Goal: Information Seeking & Learning: Learn about a topic

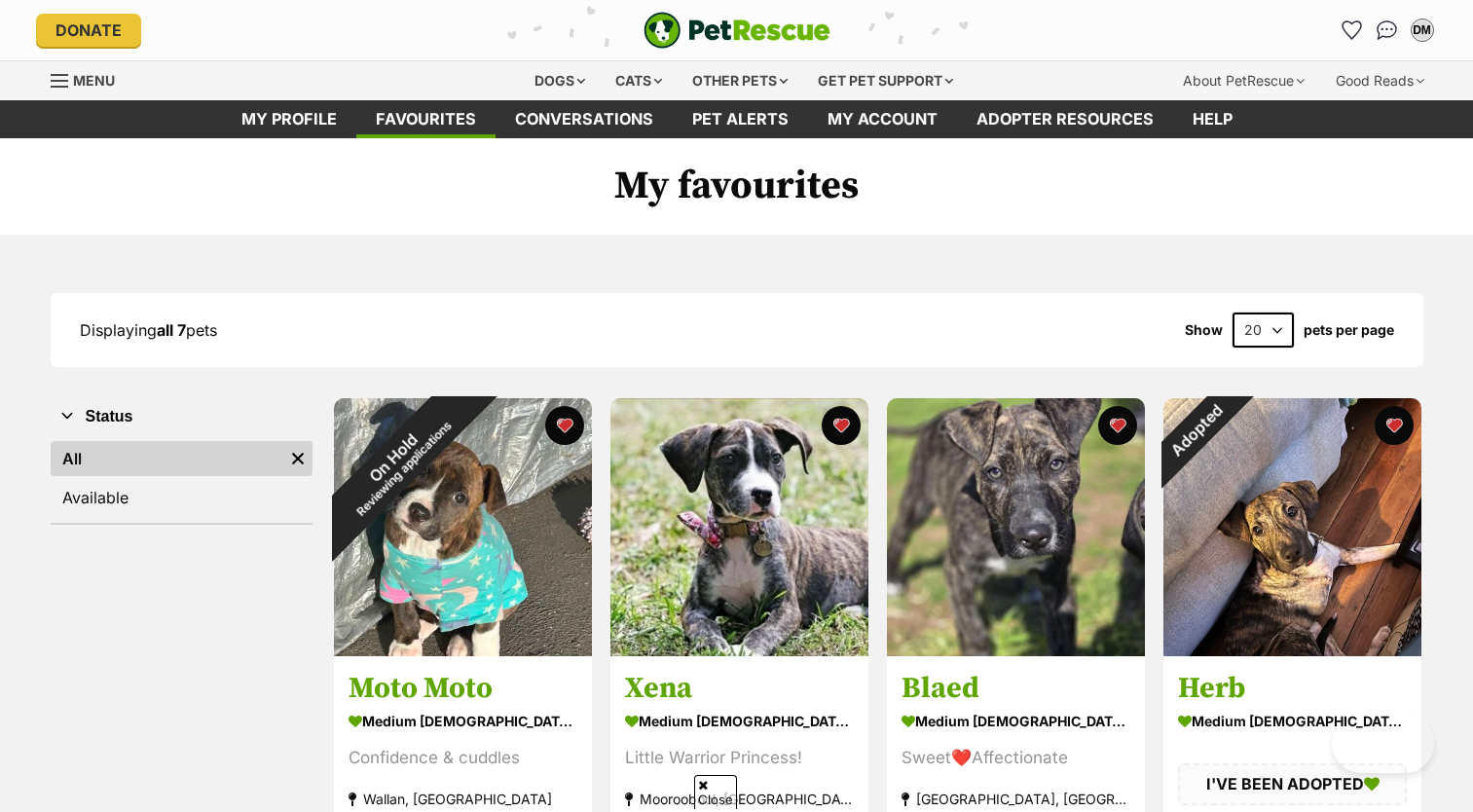
scroll to position [654, 0]
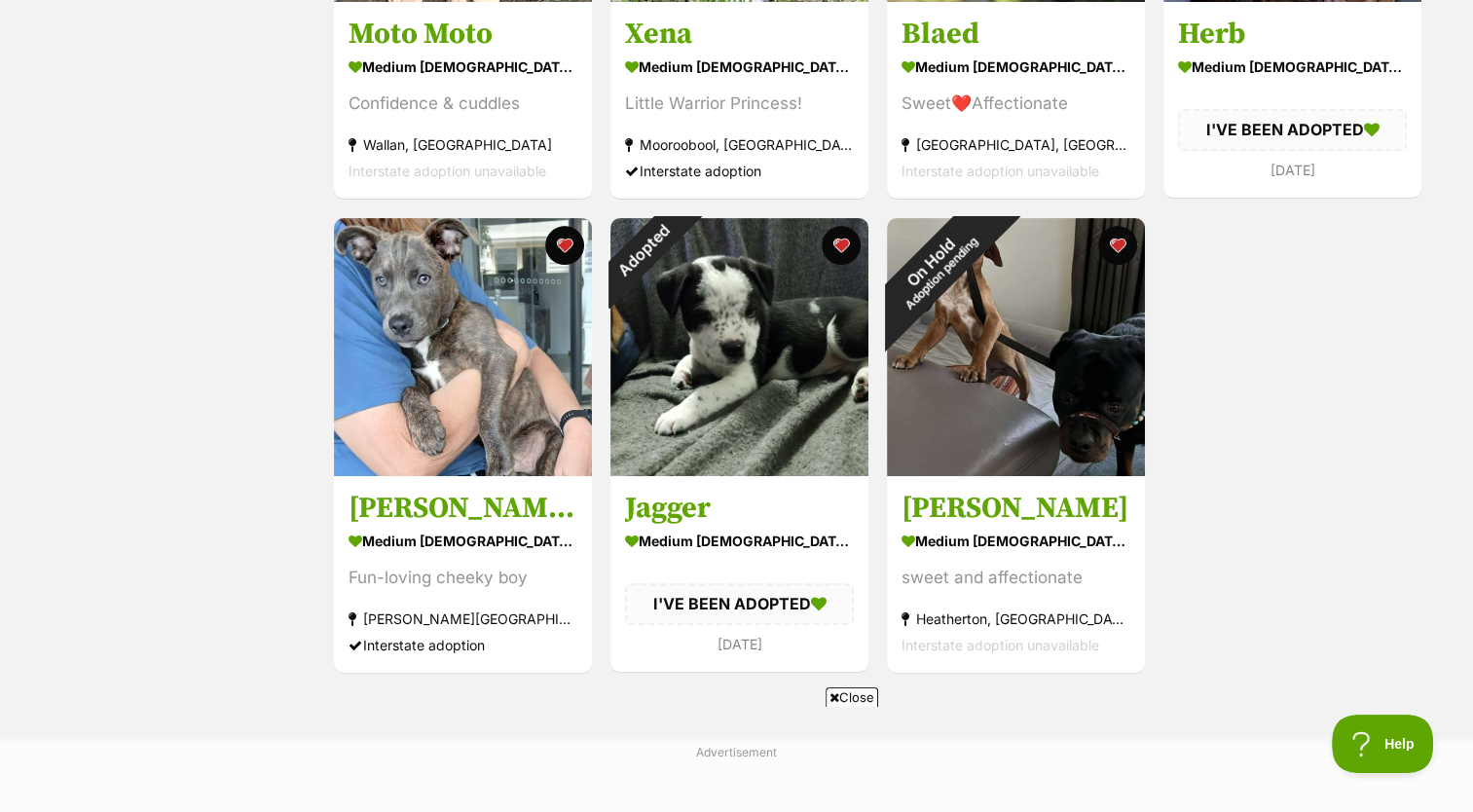
click at [58, 51] on div "Status All Remove filter Available" at bounding box center [181, 208] width 262 height 933
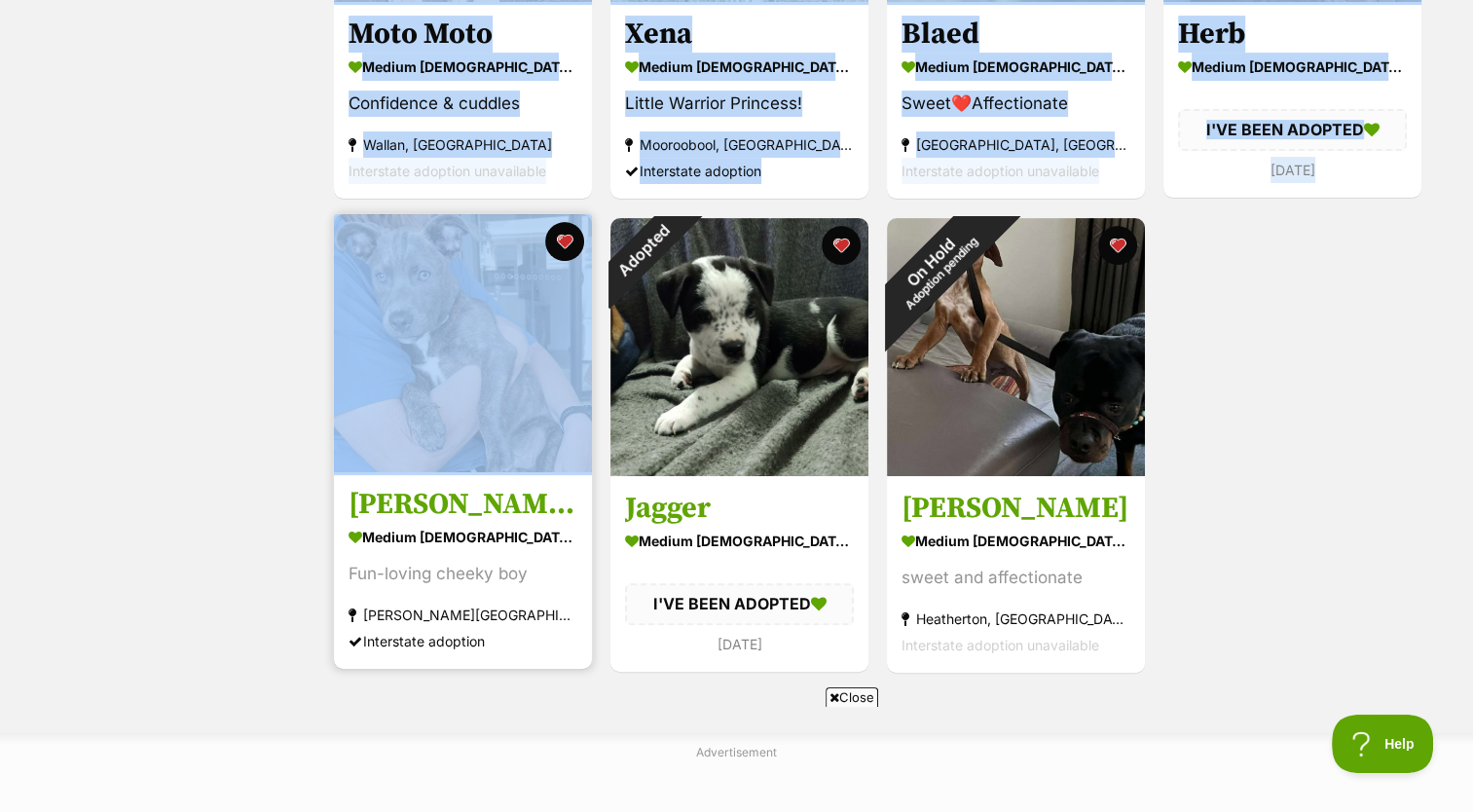
drag, startPoint x: 58, startPoint y: 51, endPoint x: 529, endPoint y: 440, distance: 610.9
click at [529, 440] on div "Status All Remove filter Available On Hold Reviewing applications Moto Moto med…" at bounding box center [736, 208] width 1372 height 933
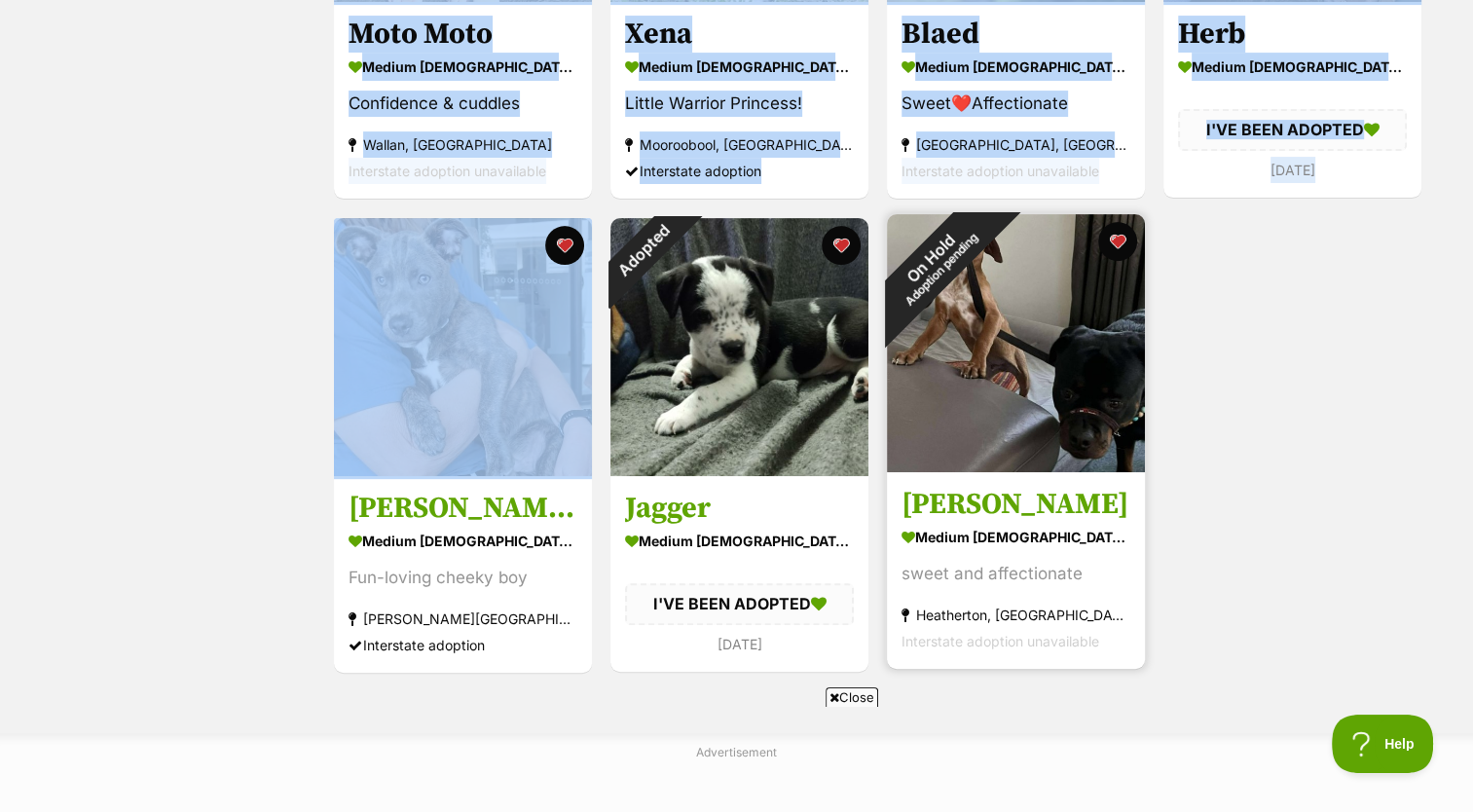
click at [937, 325] on img at bounding box center [1016, 343] width 258 height 258
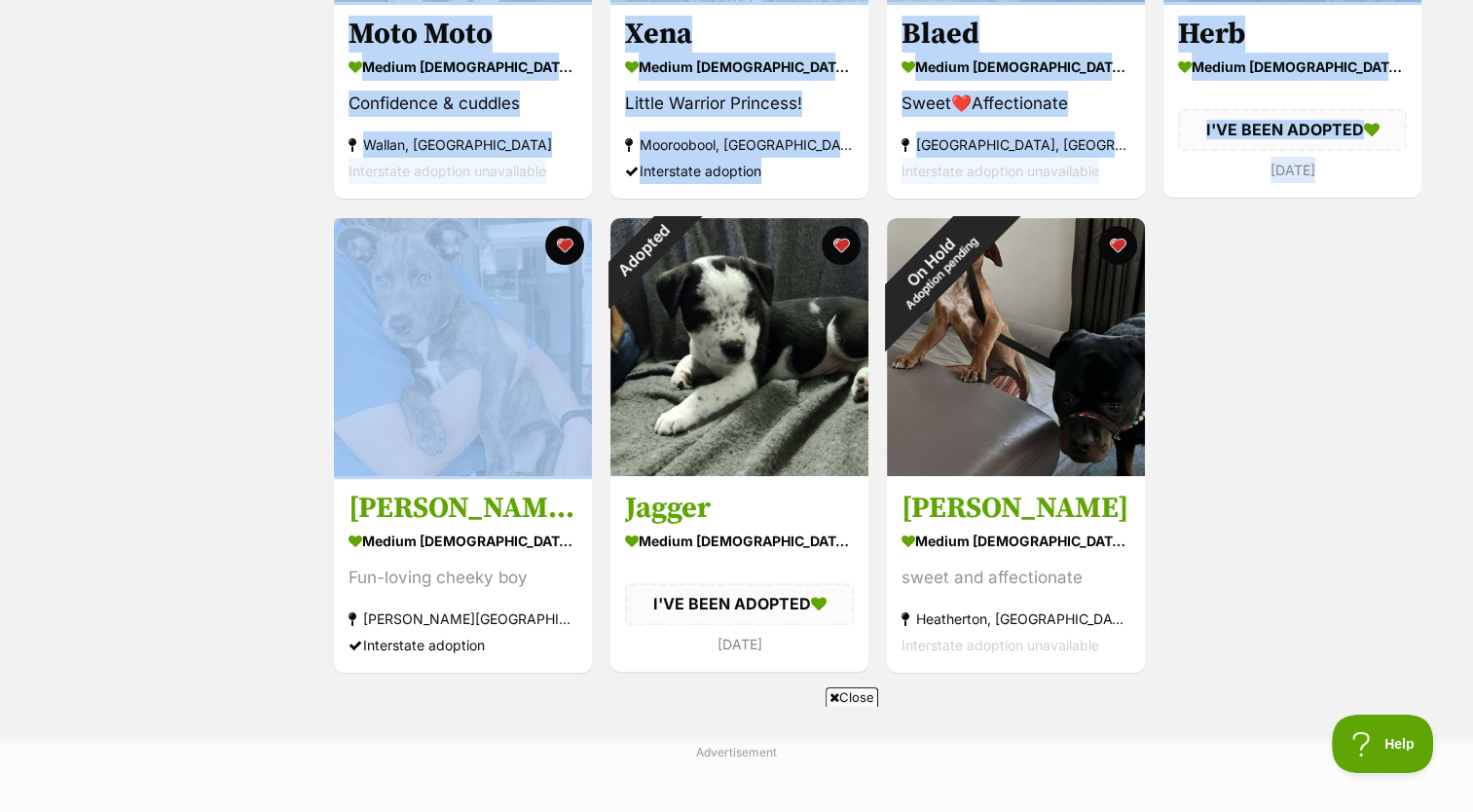
click at [1321, 428] on div "On Hold Reviewing applications Moto Moto medium male Dog Confidence & cuddles W…" at bounding box center [877, 208] width 1091 height 933
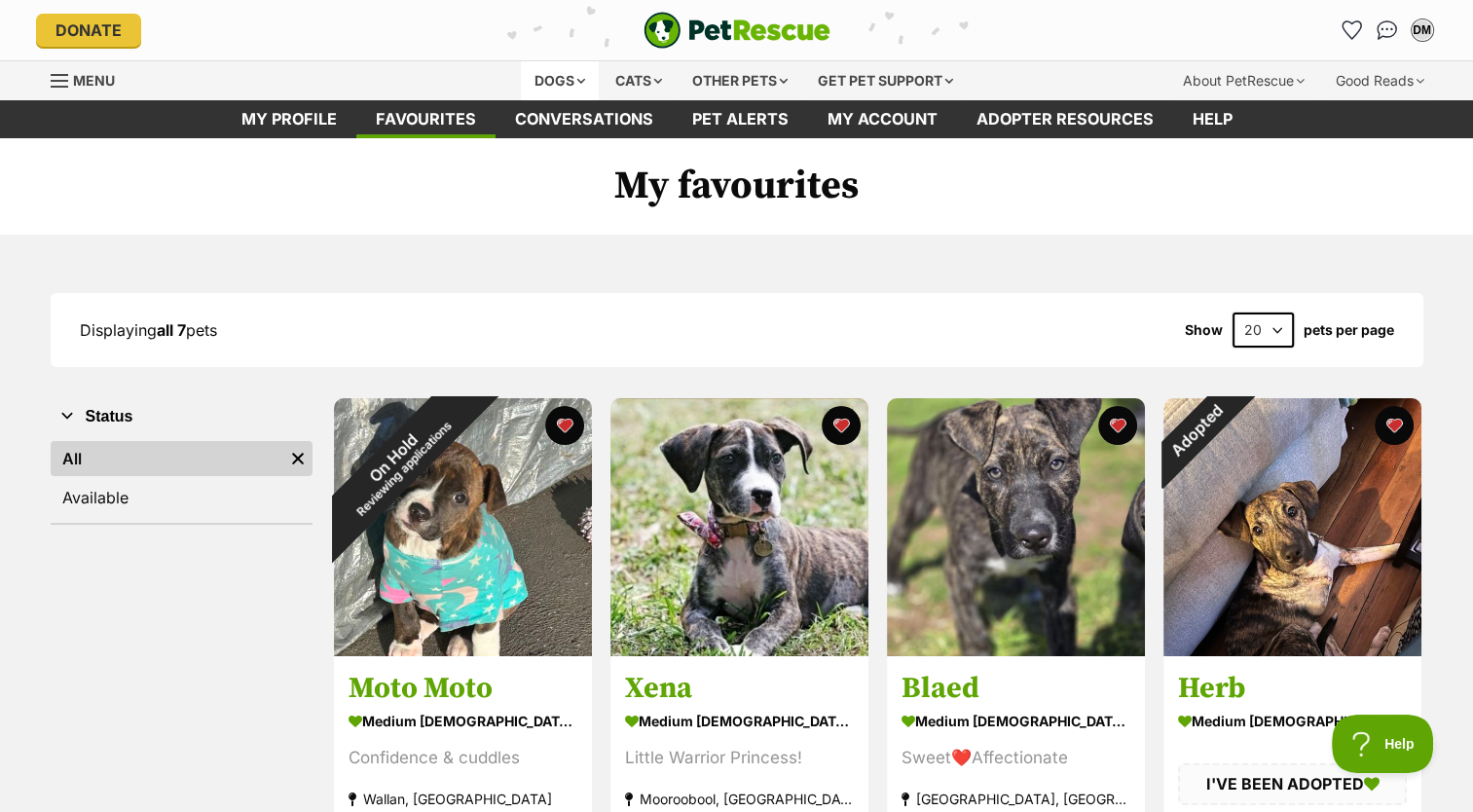
click at [552, 81] on div "Dogs" at bounding box center [560, 81] width 78 height 39
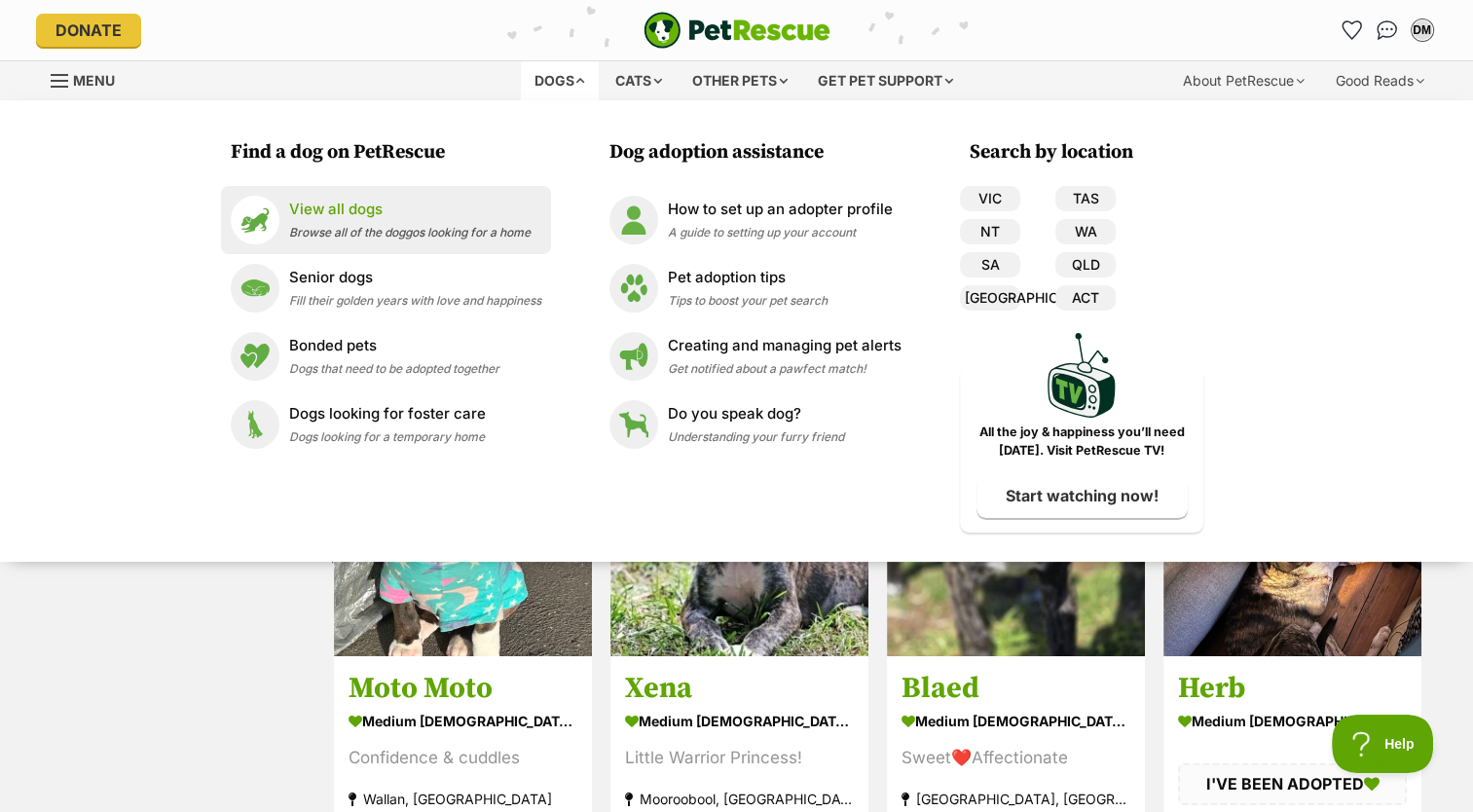
click at [370, 209] on p "View all dogs" at bounding box center [410, 209] width 241 height 22
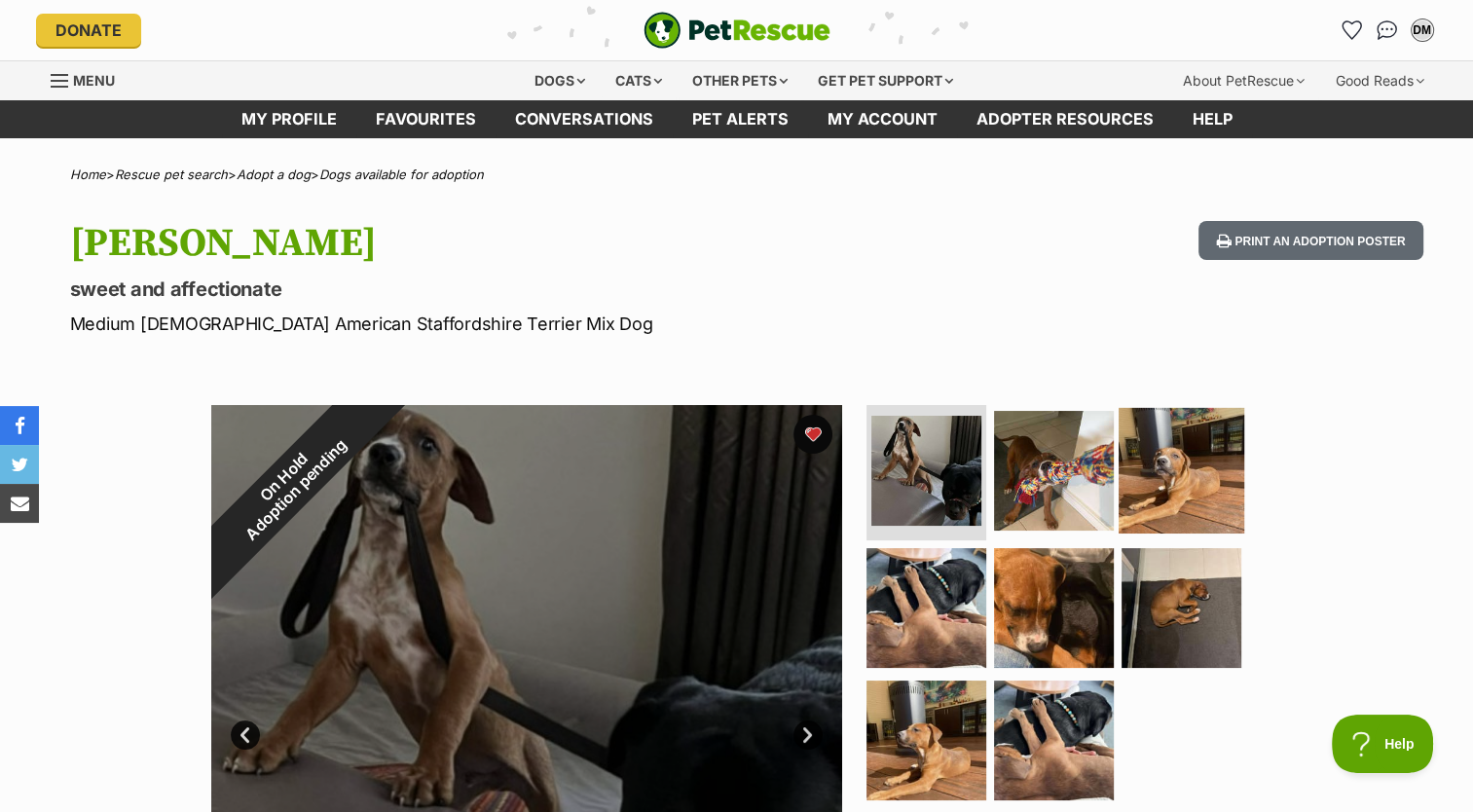
click at [1159, 434] on img at bounding box center [1181, 469] width 126 height 126
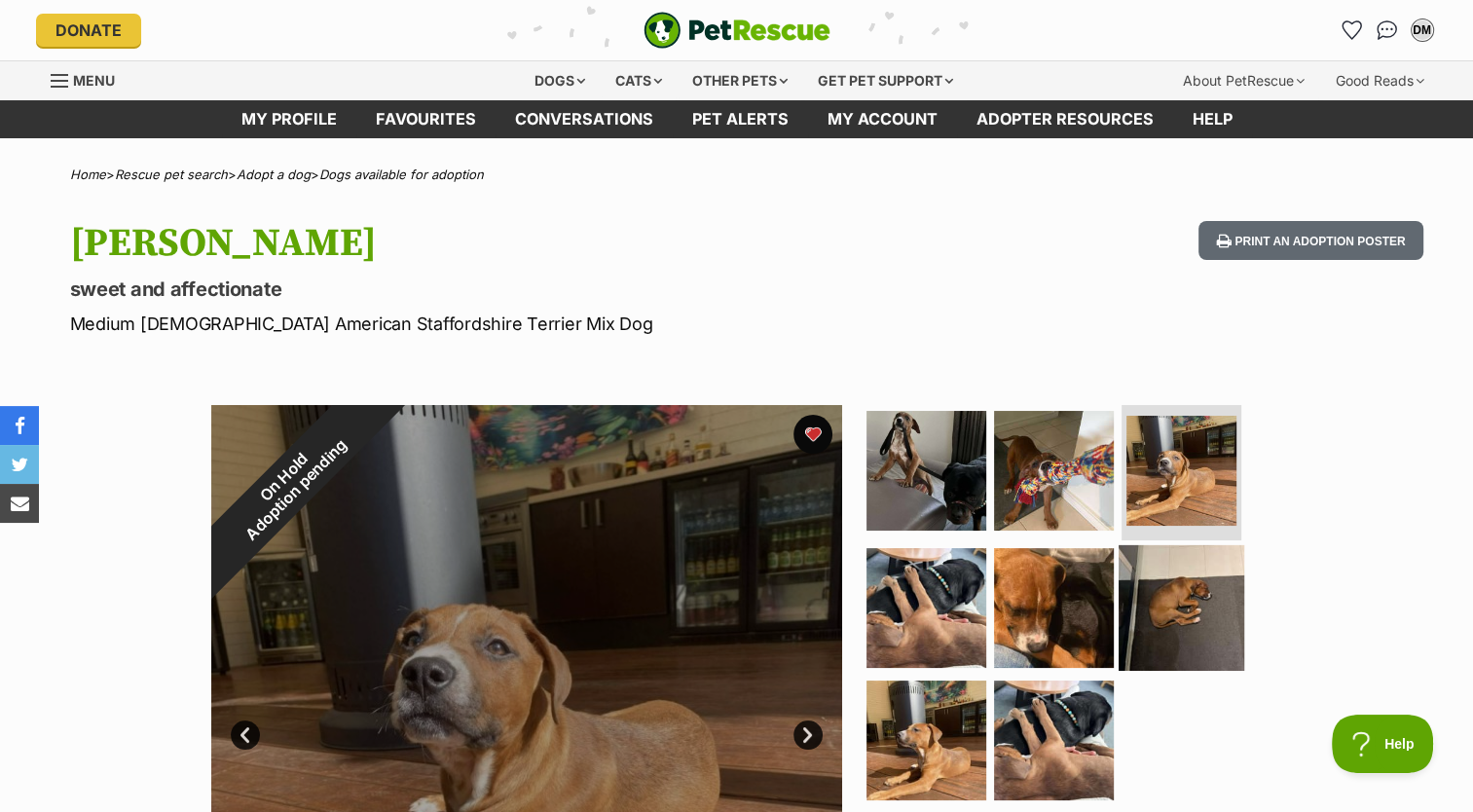
click at [1200, 605] on img at bounding box center [1181, 608] width 126 height 126
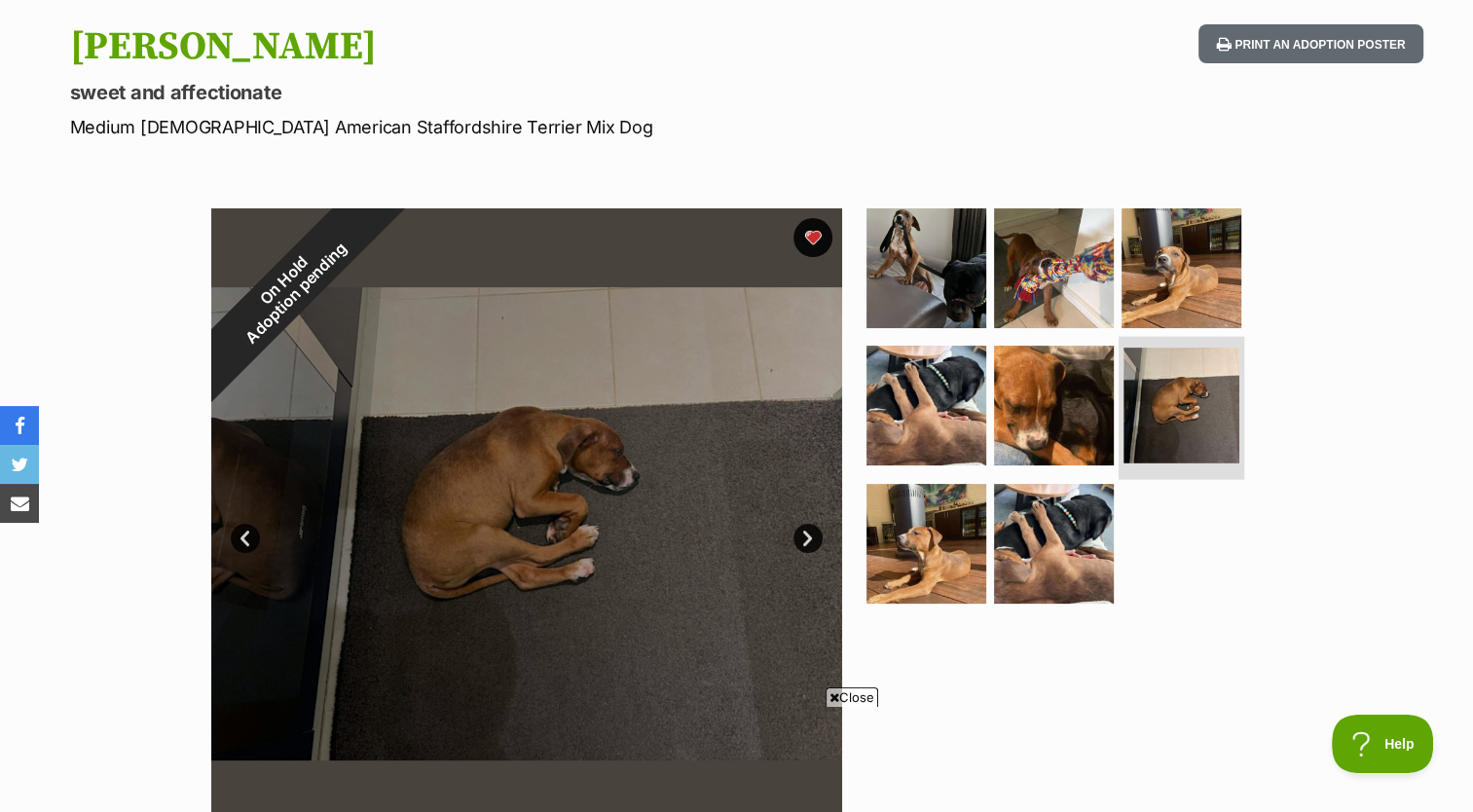
scroll to position [189, 0]
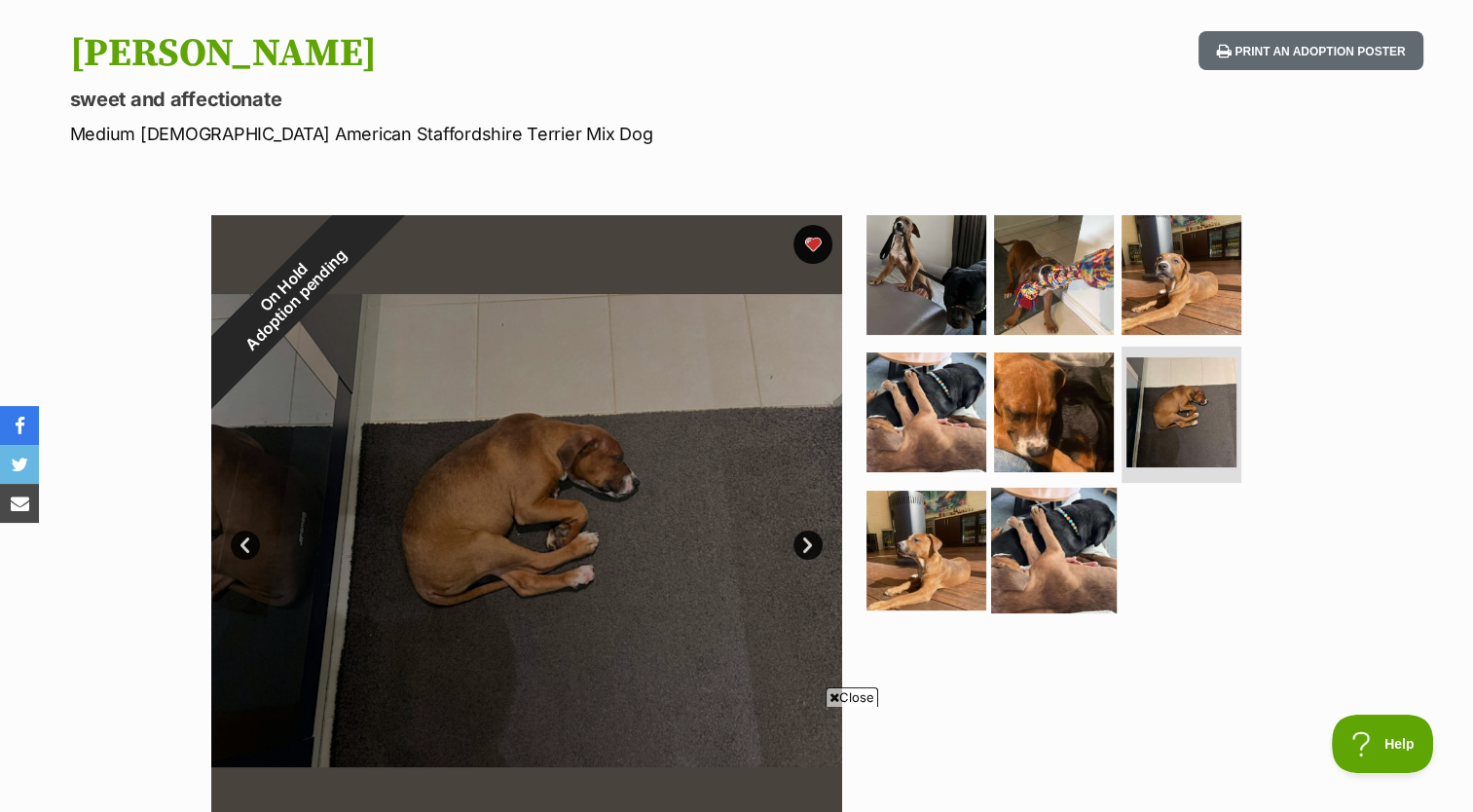
click at [1073, 574] on img at bounding box center [1053, 550] width 126 height 126
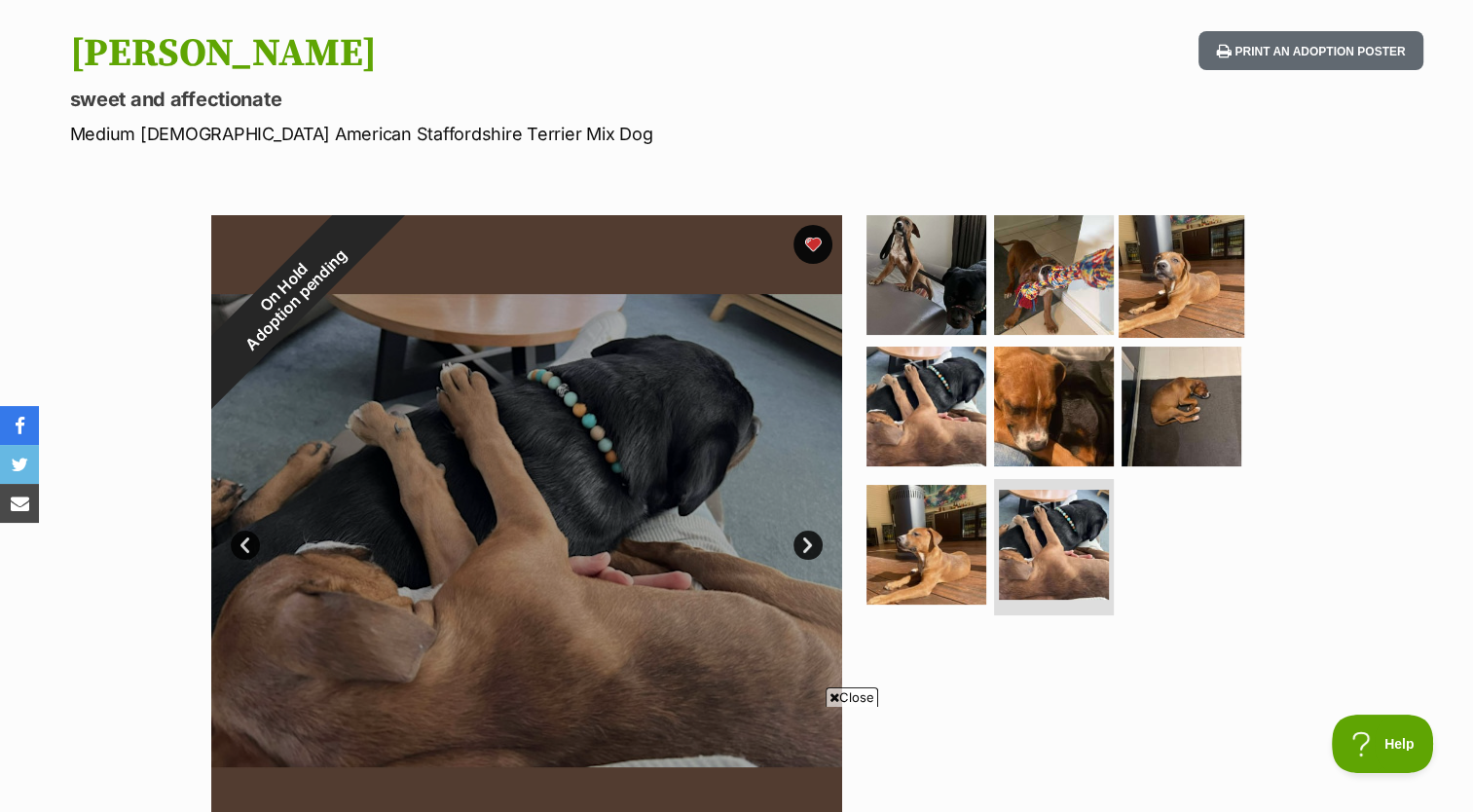
click at [1194, 300] on img at bounding box center [1181, 274] width 126 height 126
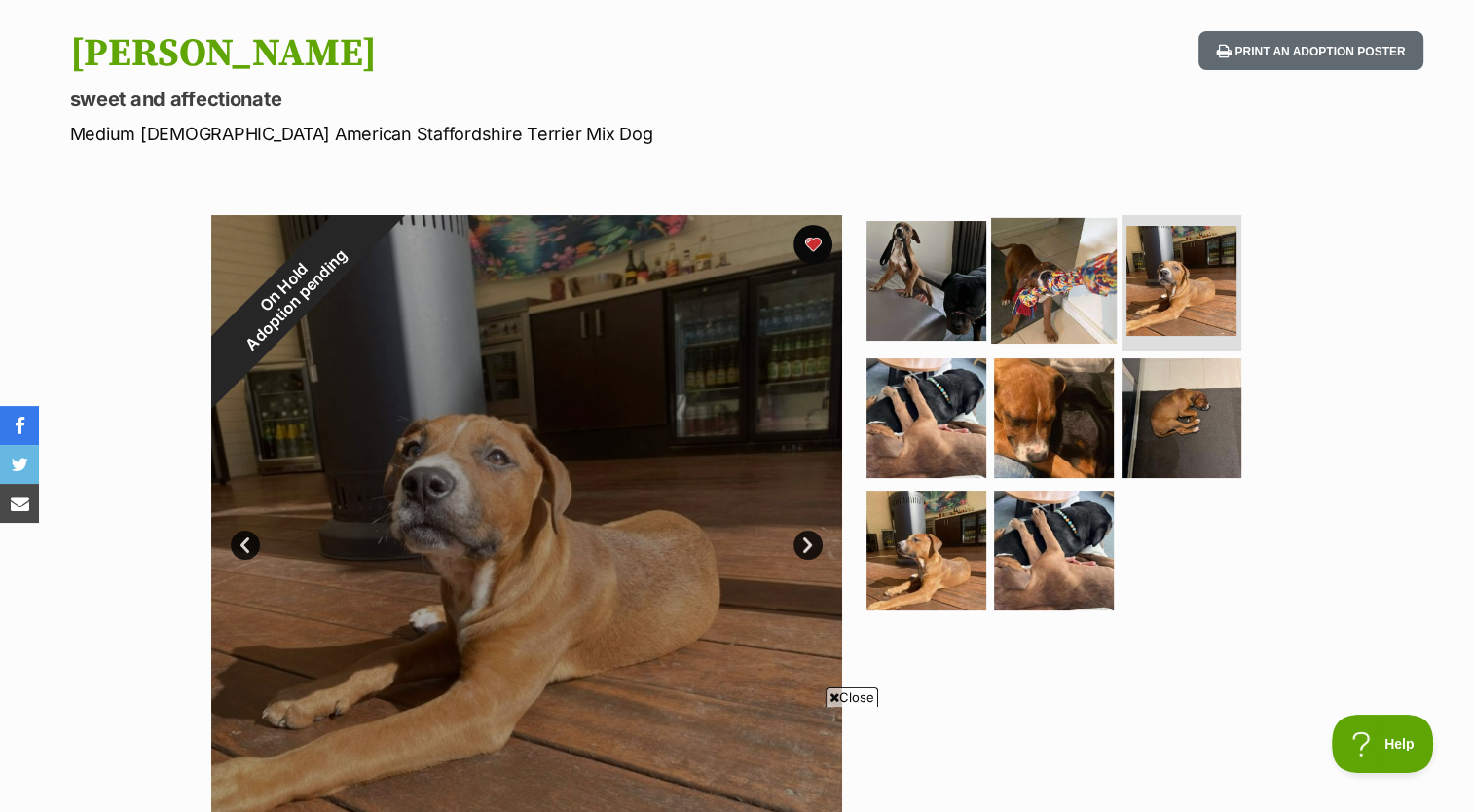
click at [1062, 299] on img at bounding box center [1053, 280] width 126 height 126
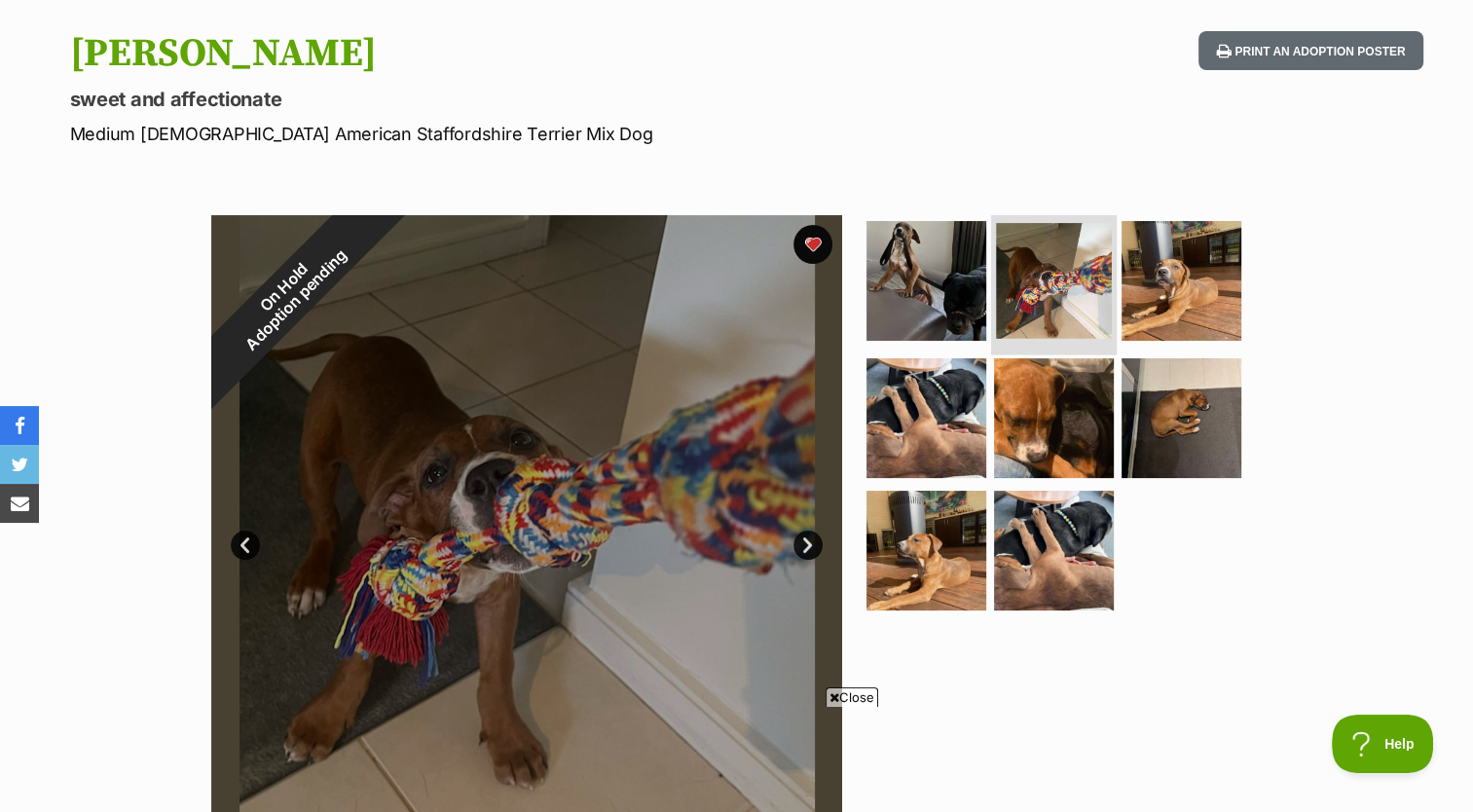
scroll to position [0, 0]
click at [904, 320] on img at bounding box center [927, 280] width 126 height 126
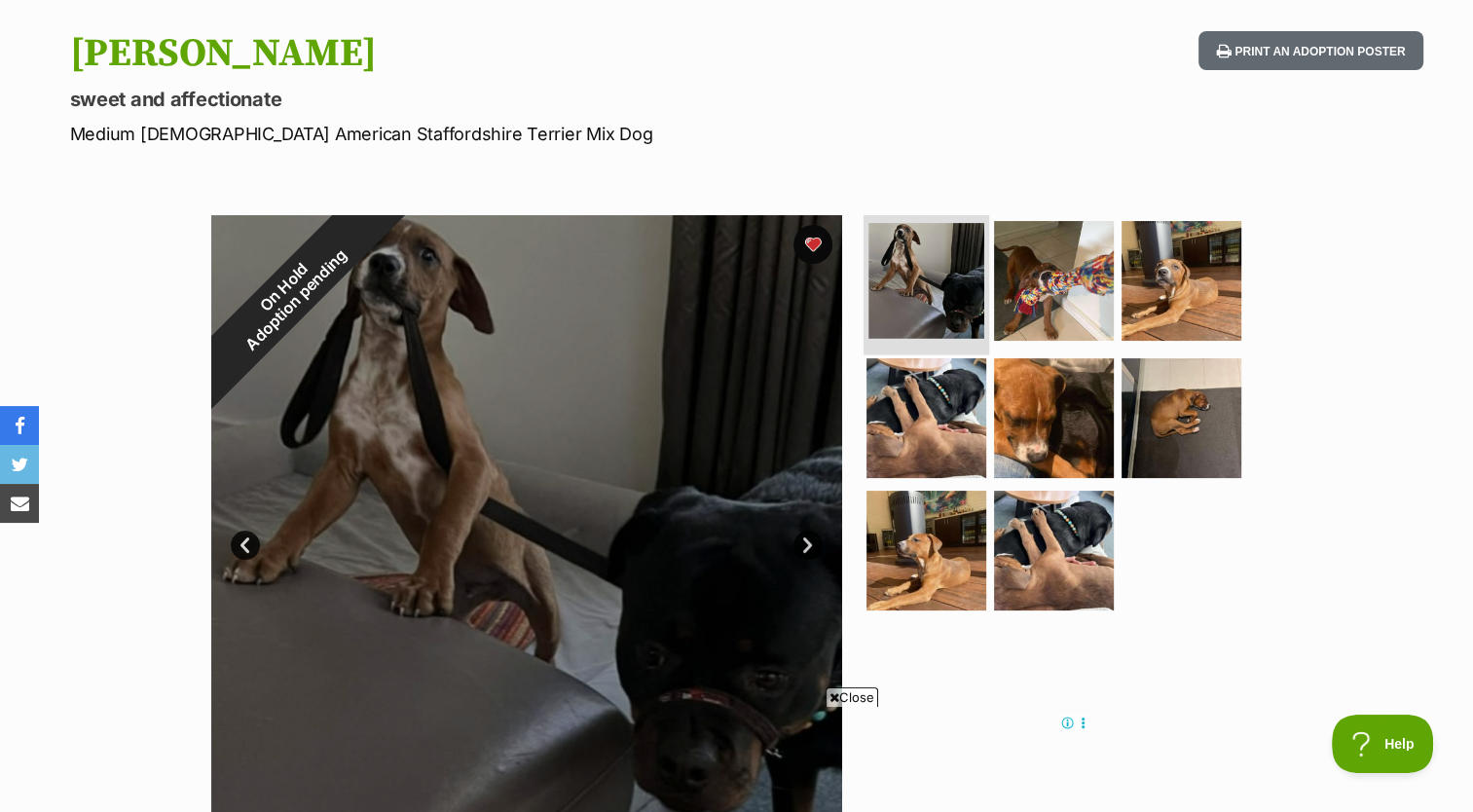
click at [1157, 426] on img at bounding box center [1181, 418] width 120 height 120
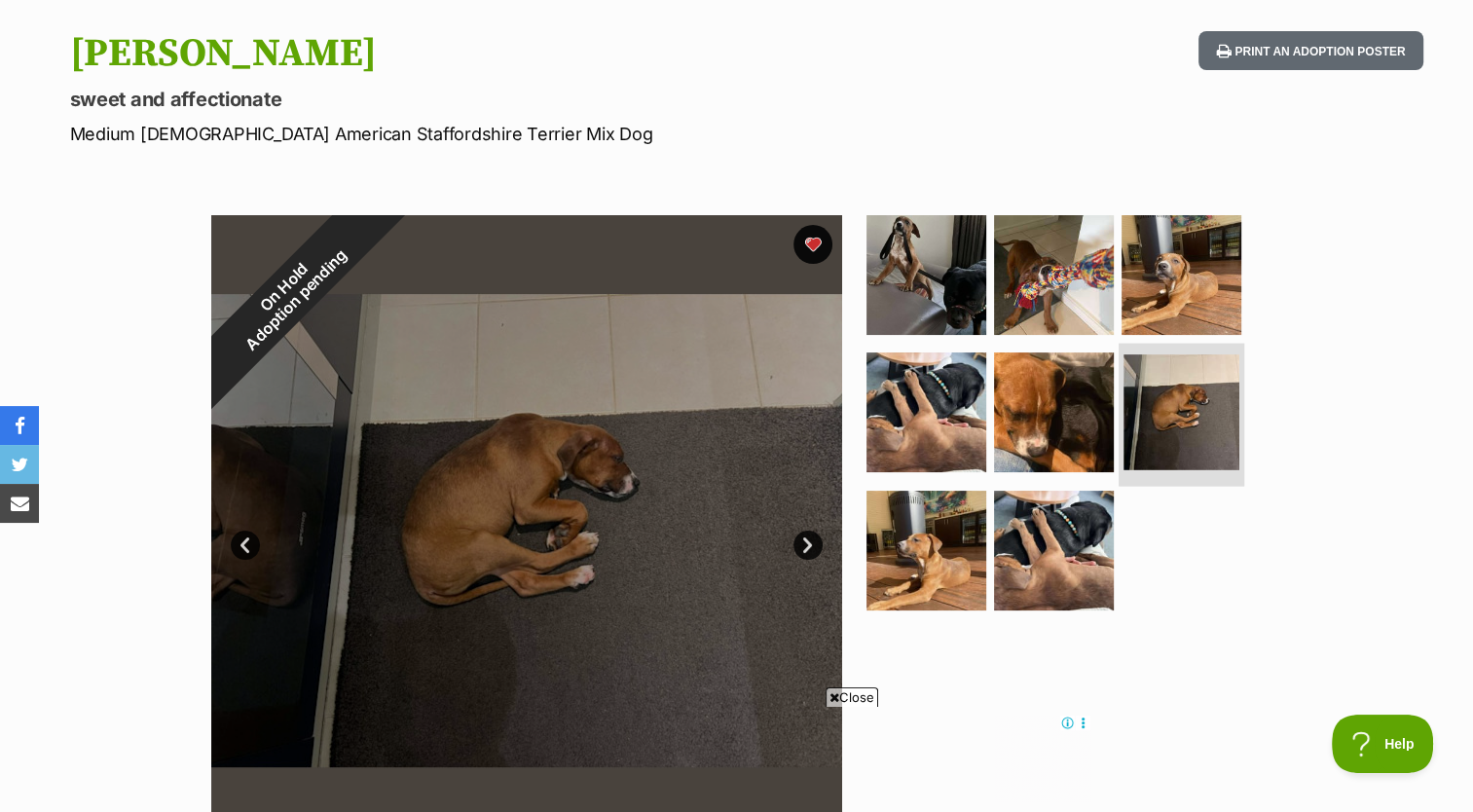
drag, startPoint x: 904, startPoint y: 320, endPoint x: 1154, endPoint y: 430, distance: 273.1
click at [1154, 430] on img at bounding box center [1181, 412] width 116 height 116
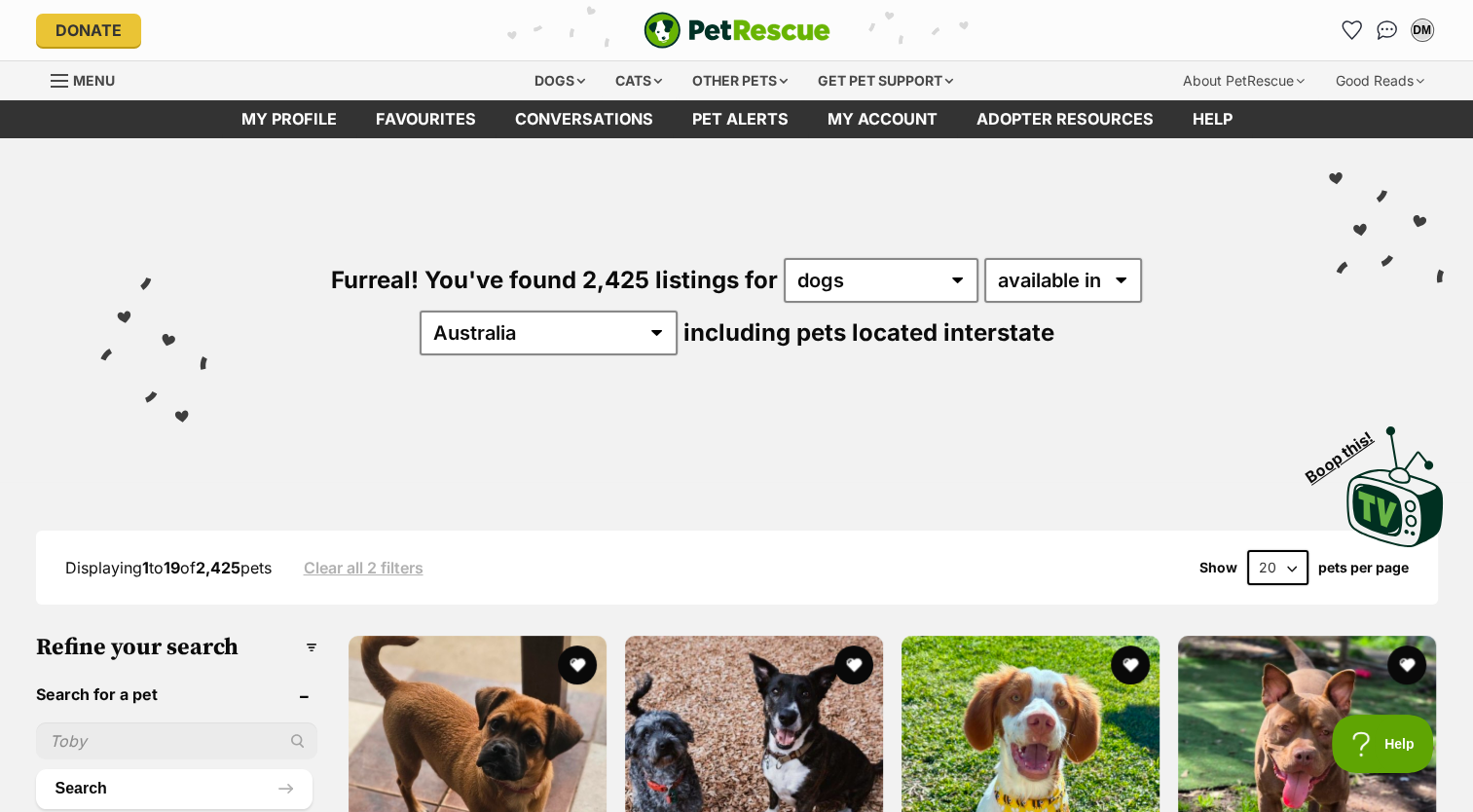
drag, startPoint x: 893, startPoint y: 92, endPoint x: 845, endPoint y: 139, distance: 67.2
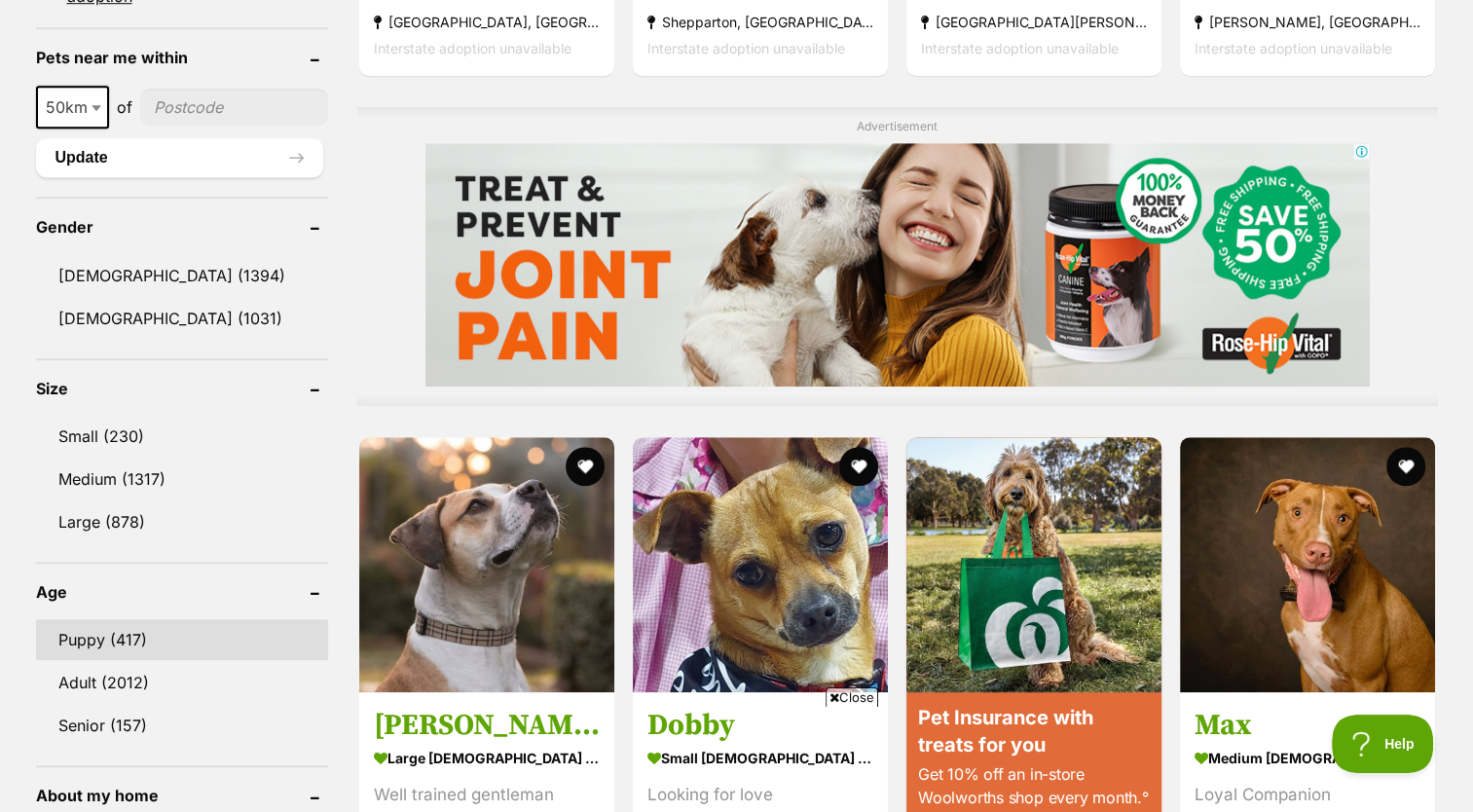
click at [131, 627] on link "Puppy (417)" at bounding box center [181, 639] width 292 height 41
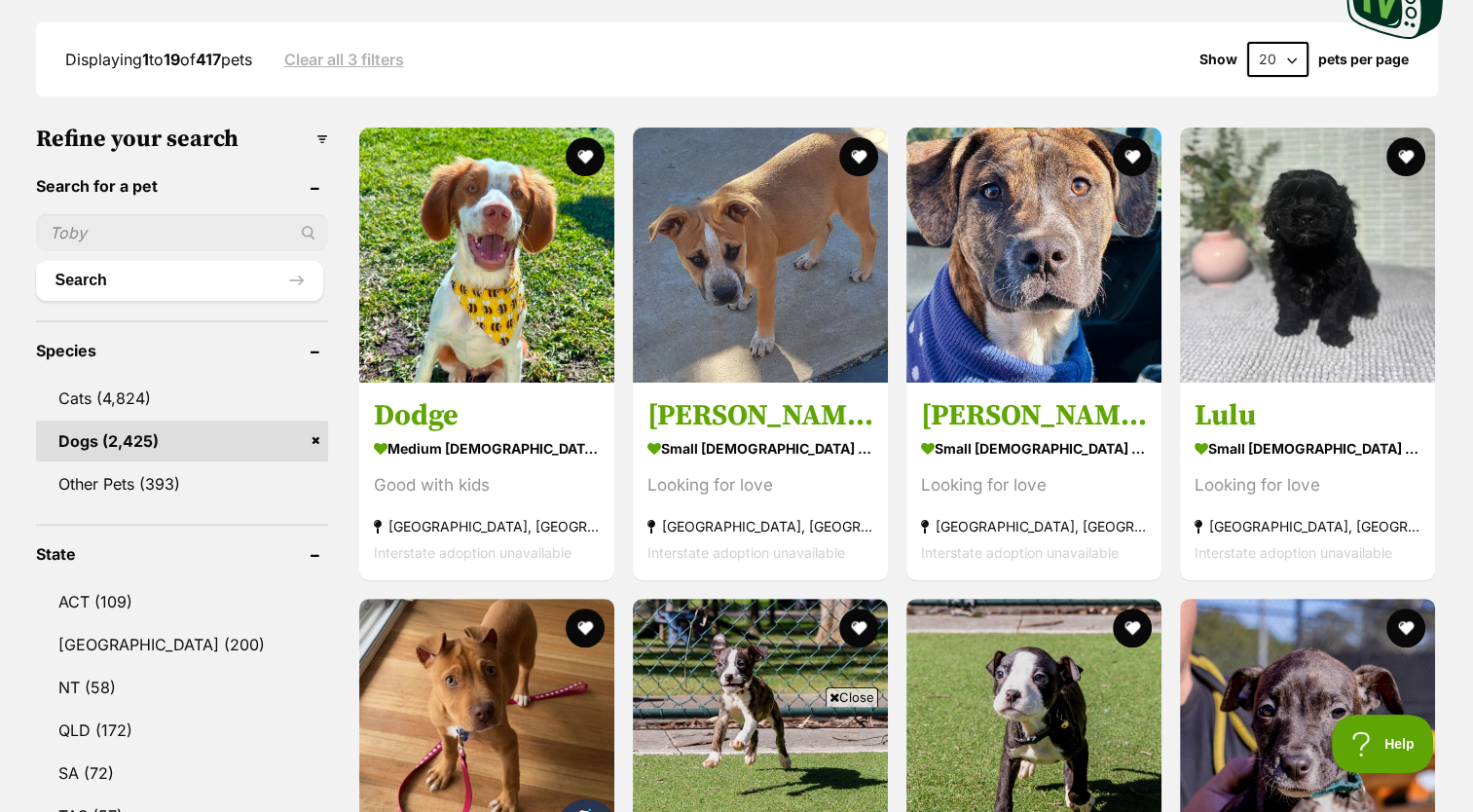
scroll to position [517, 0]
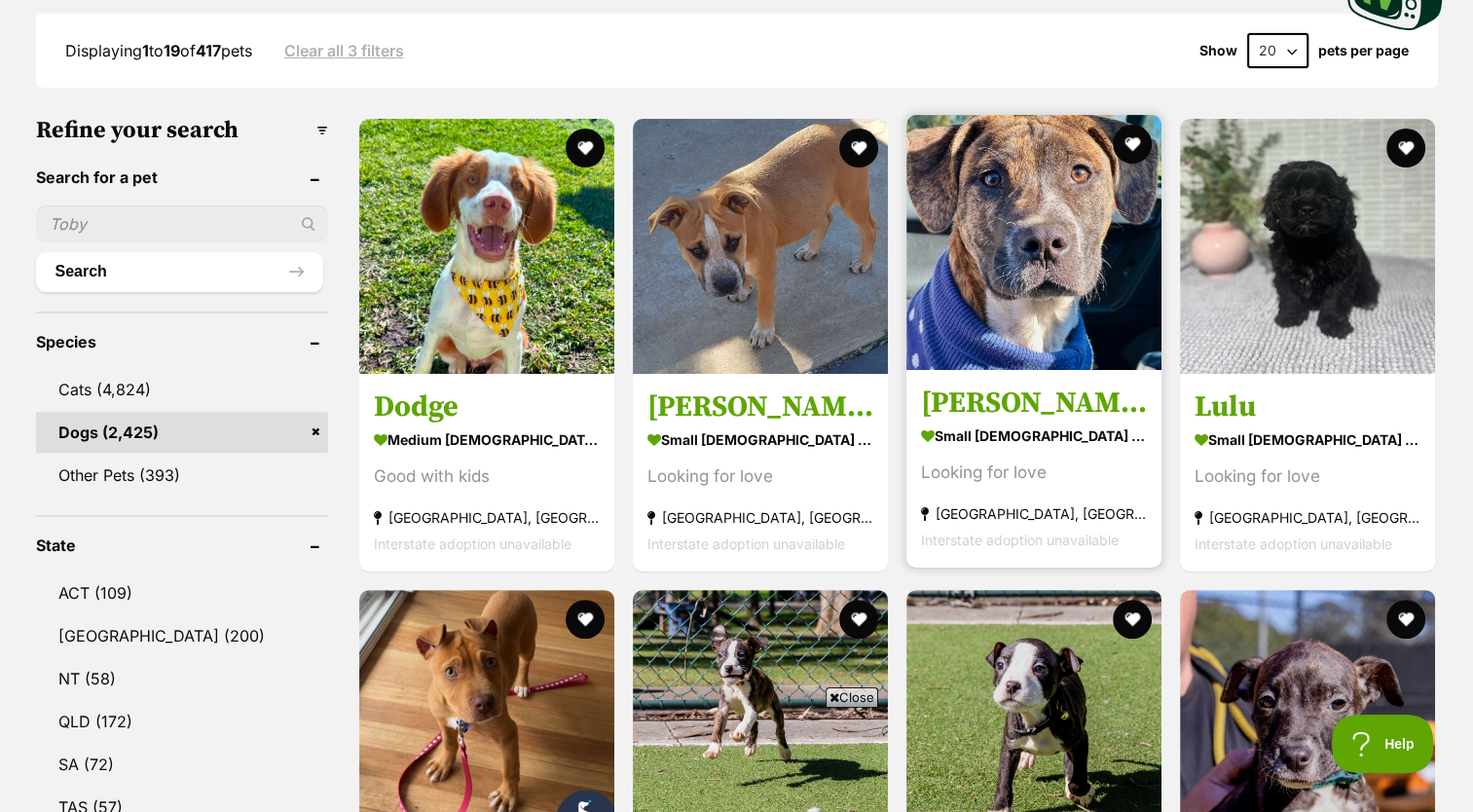
click at [1029, 476] on div "Looking for love" at bounding box center [1033, 472] width 226 height 26
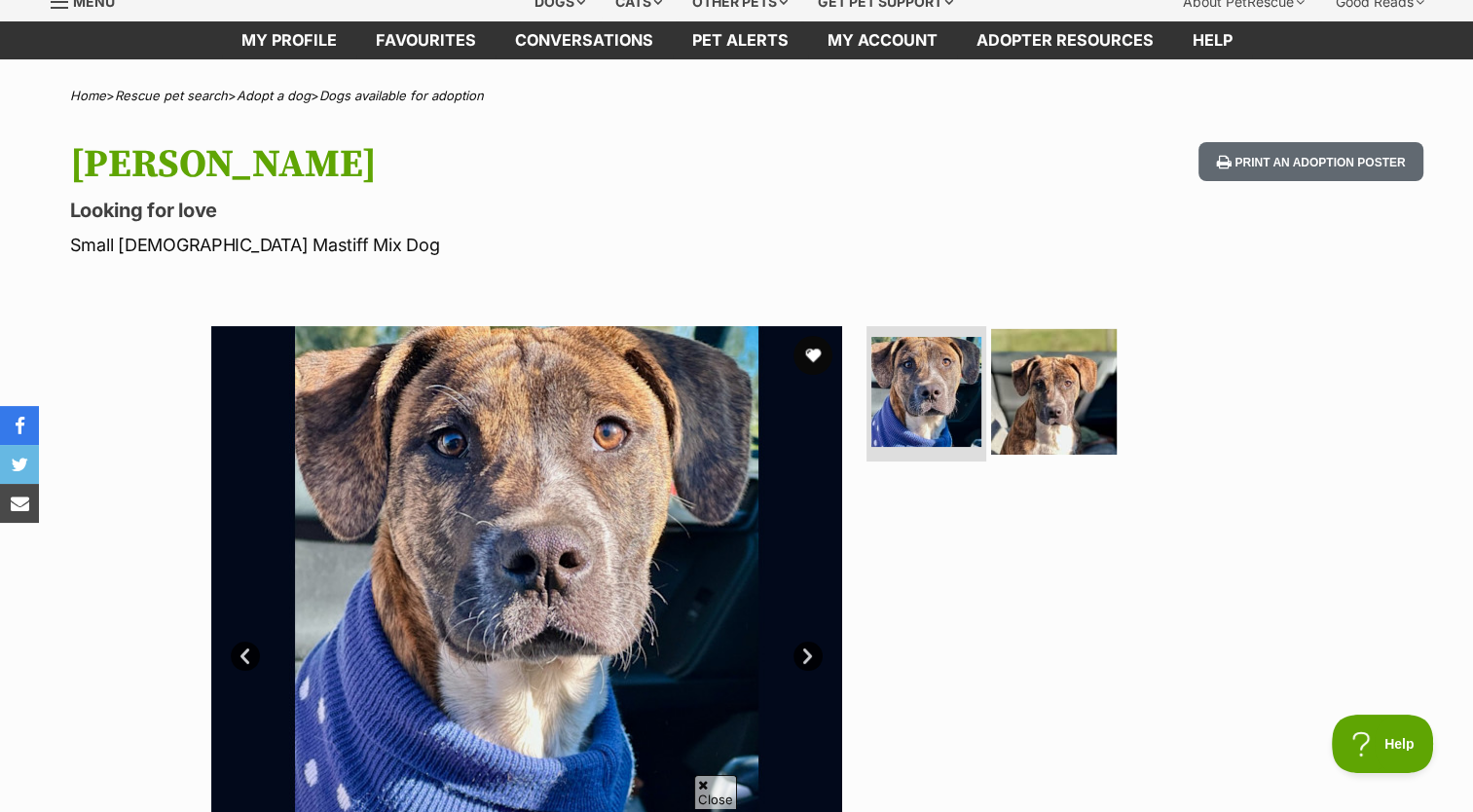
click at [1078, 432] on img at bounding box center [1053, 391] width 126 height 126
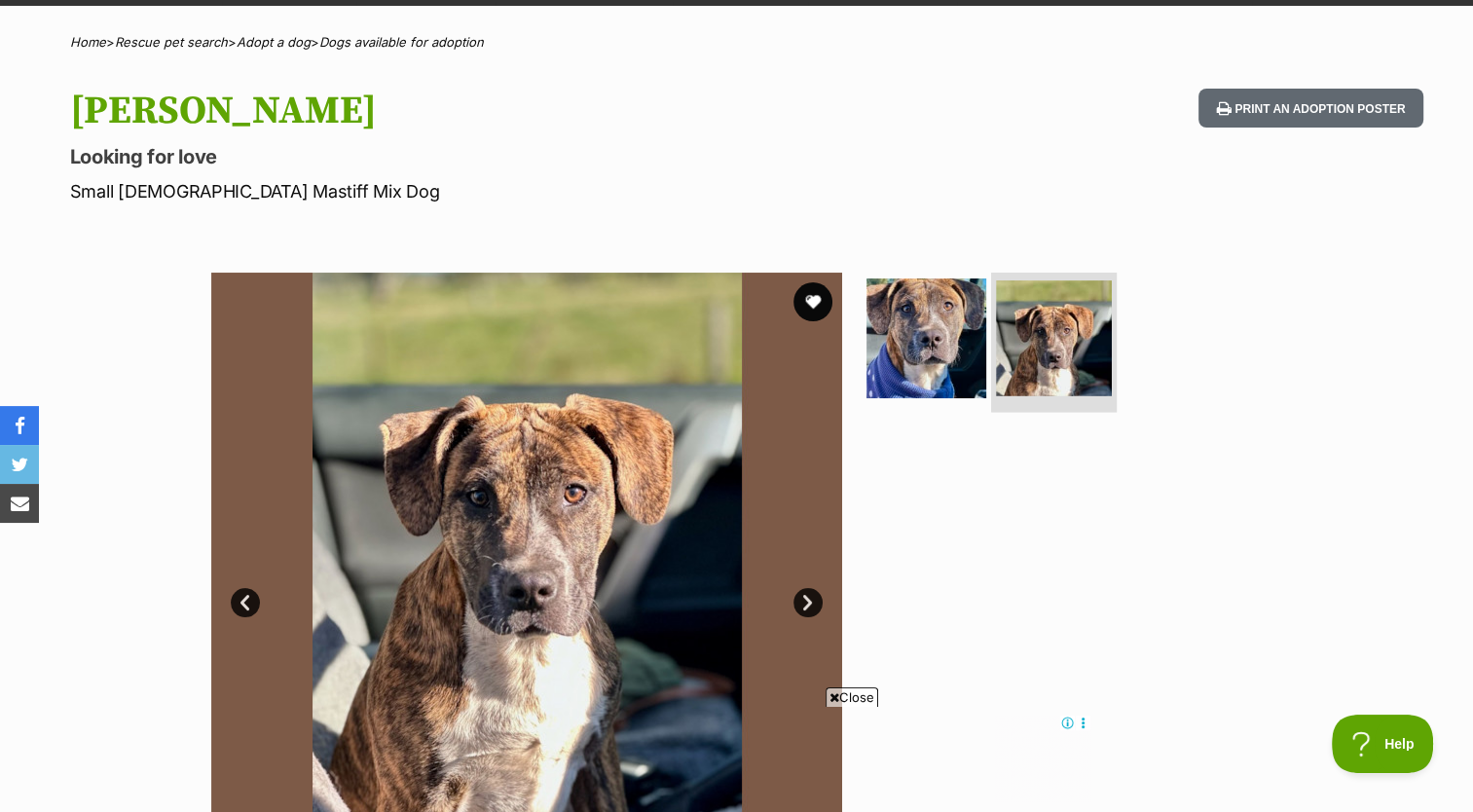
scroll to position [111, 0]
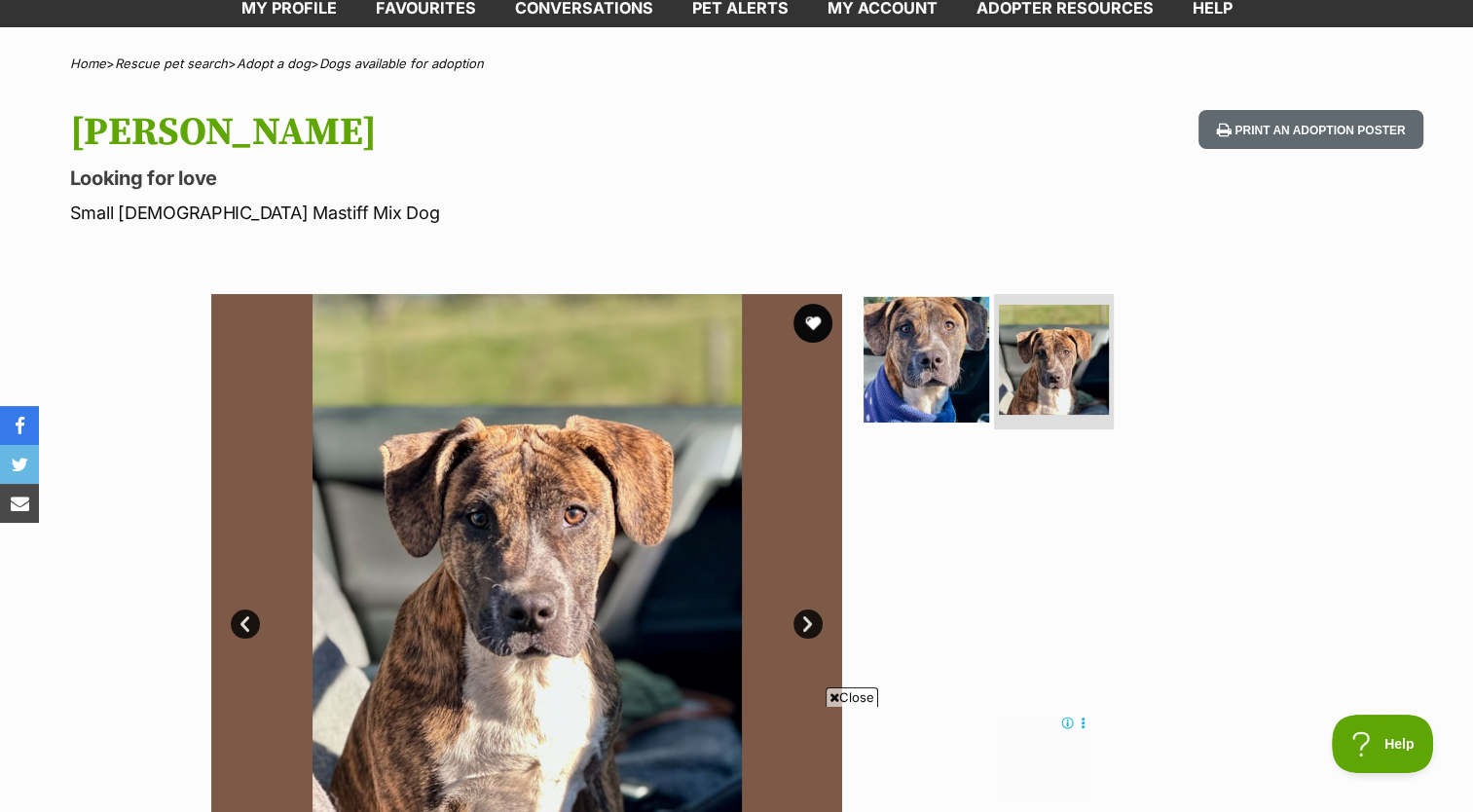
click at [965, 412] on img at bounding box center [927, 359] width 126 height 126
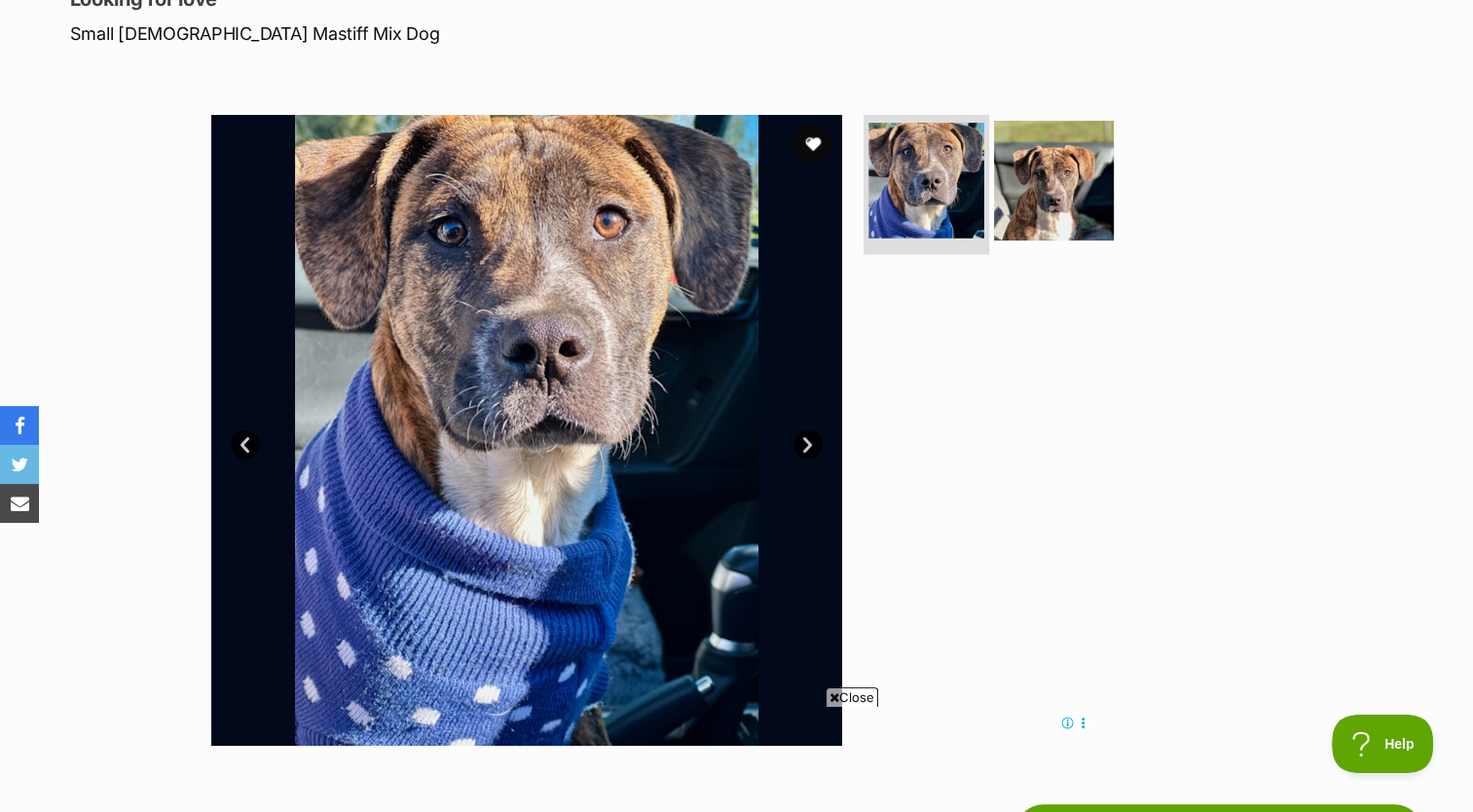
scroll to position [288, 0]
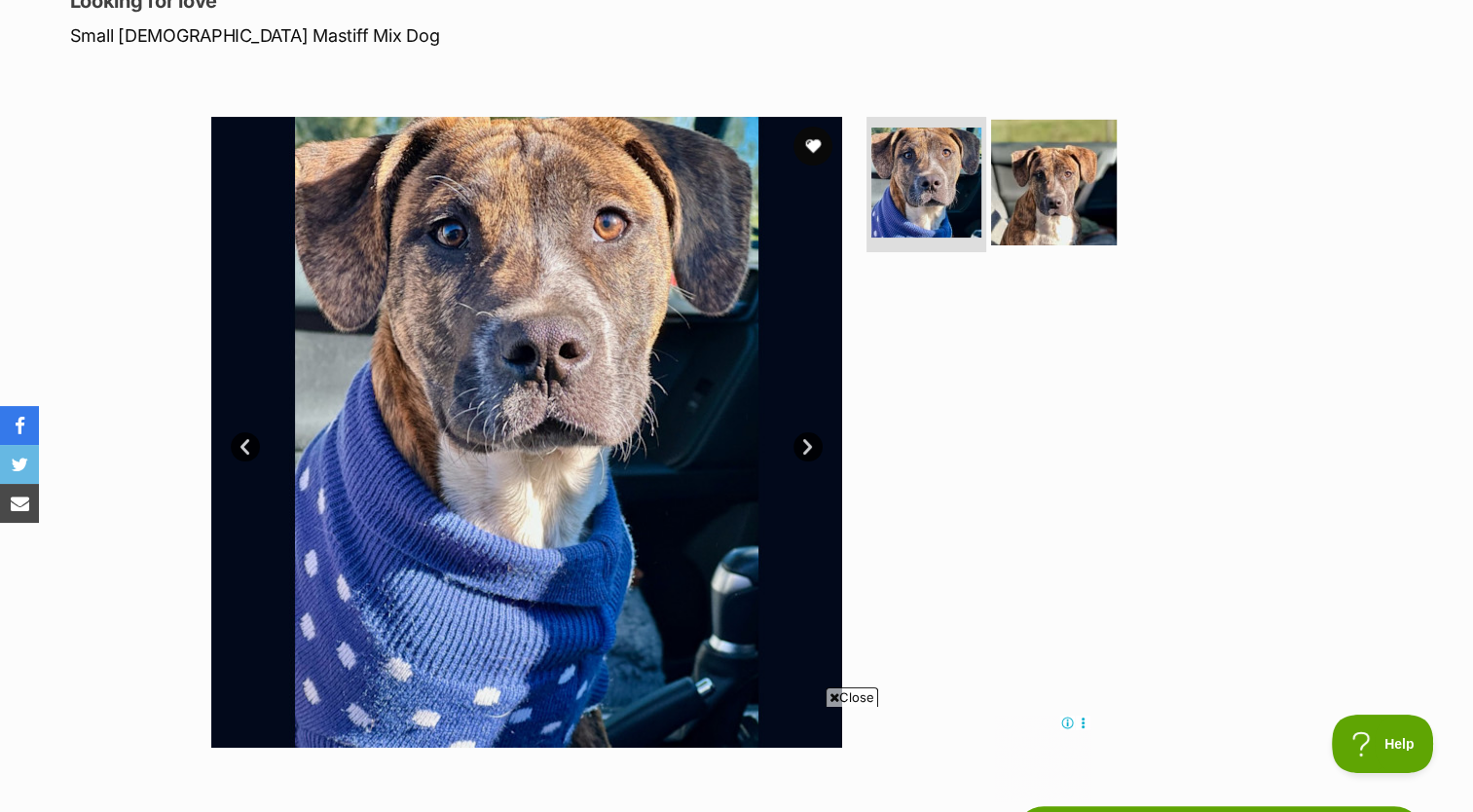
click at [1086, 236] on img at bounding box center [1053, 181] width 126 height 126
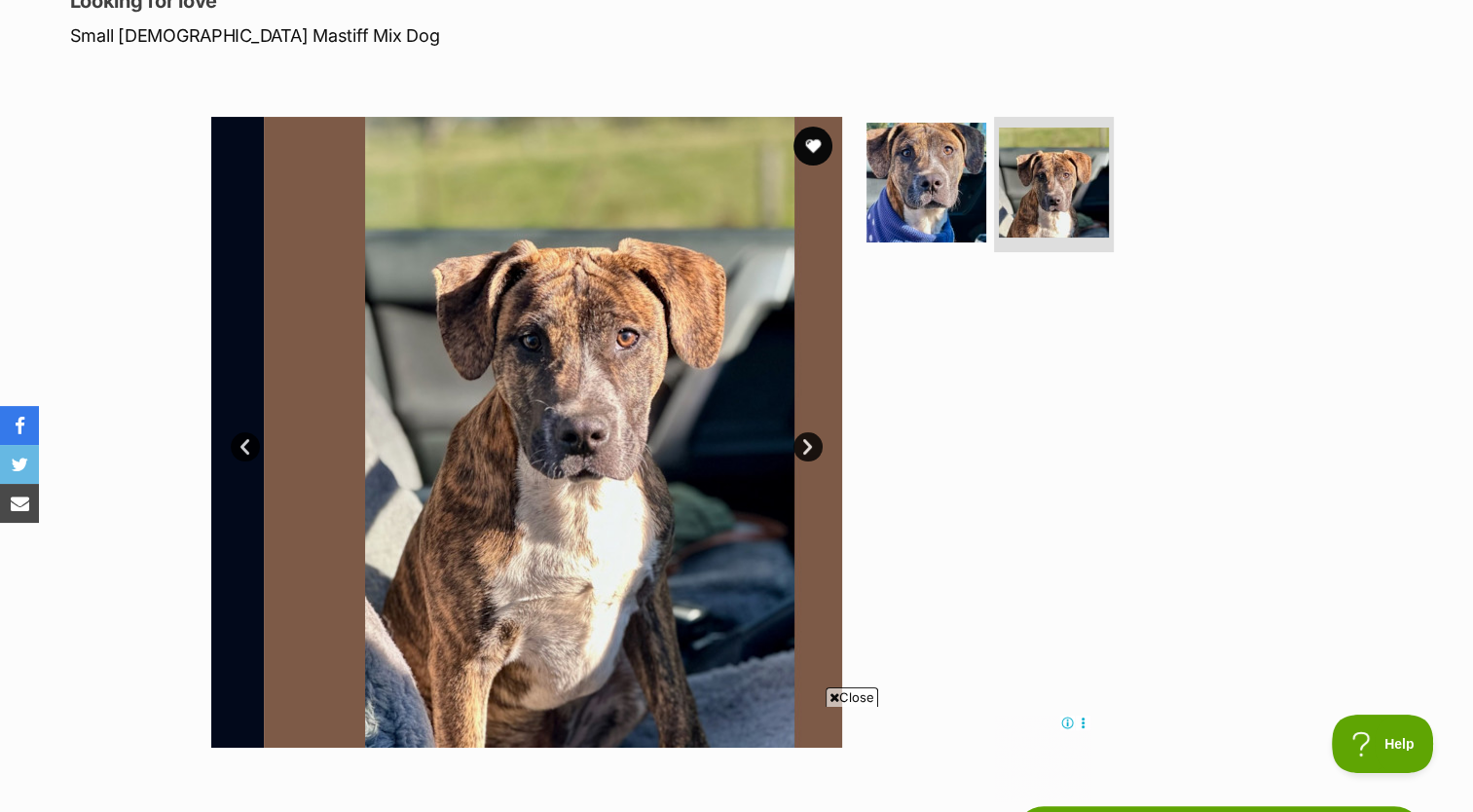
click at [1188, 553] on div at bounding box center [1062, 431] width 400 height 631
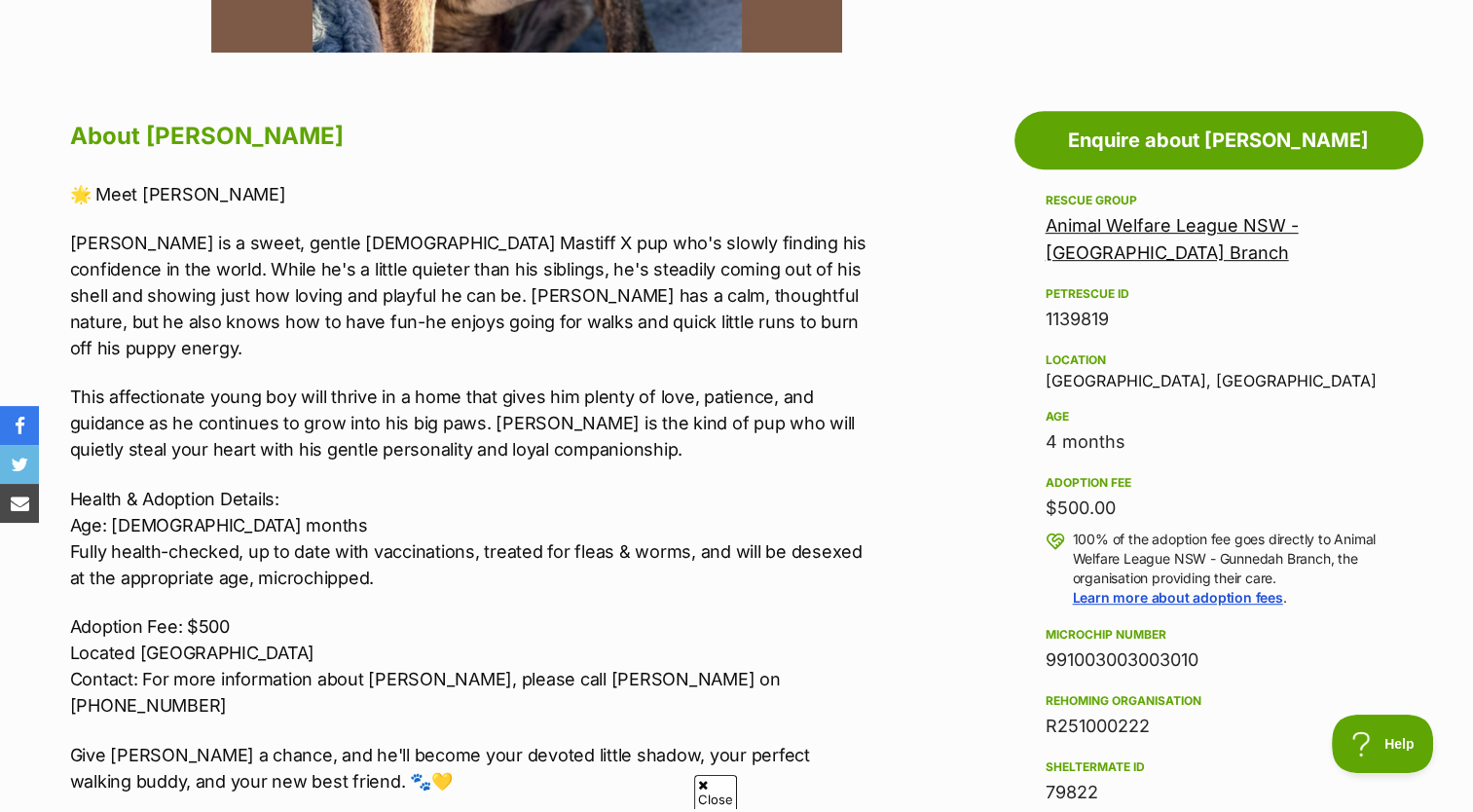
scroll to position [0, 0]
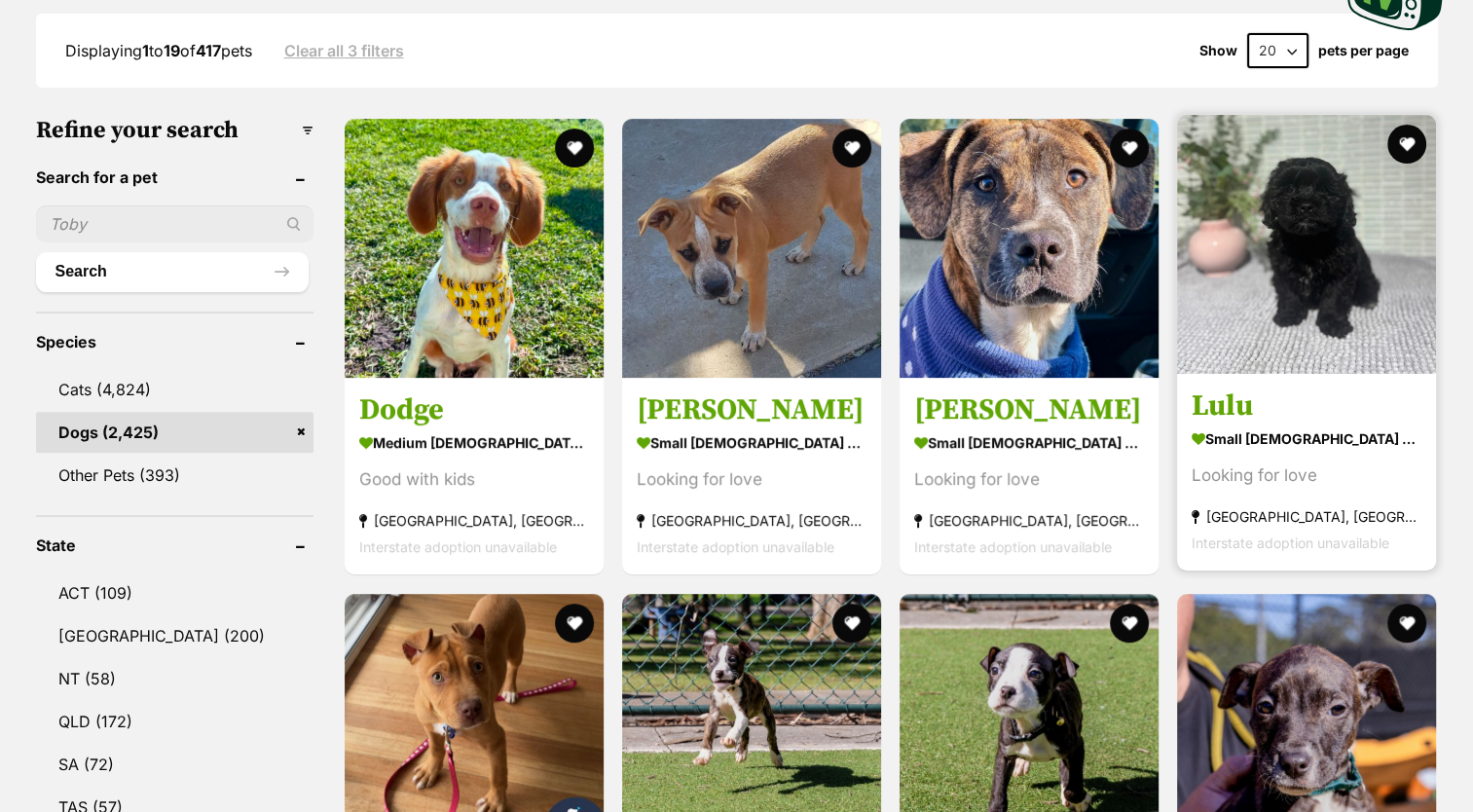
click at [1265, 232] on img at bounding box center [1307, 244] width 259 height 259
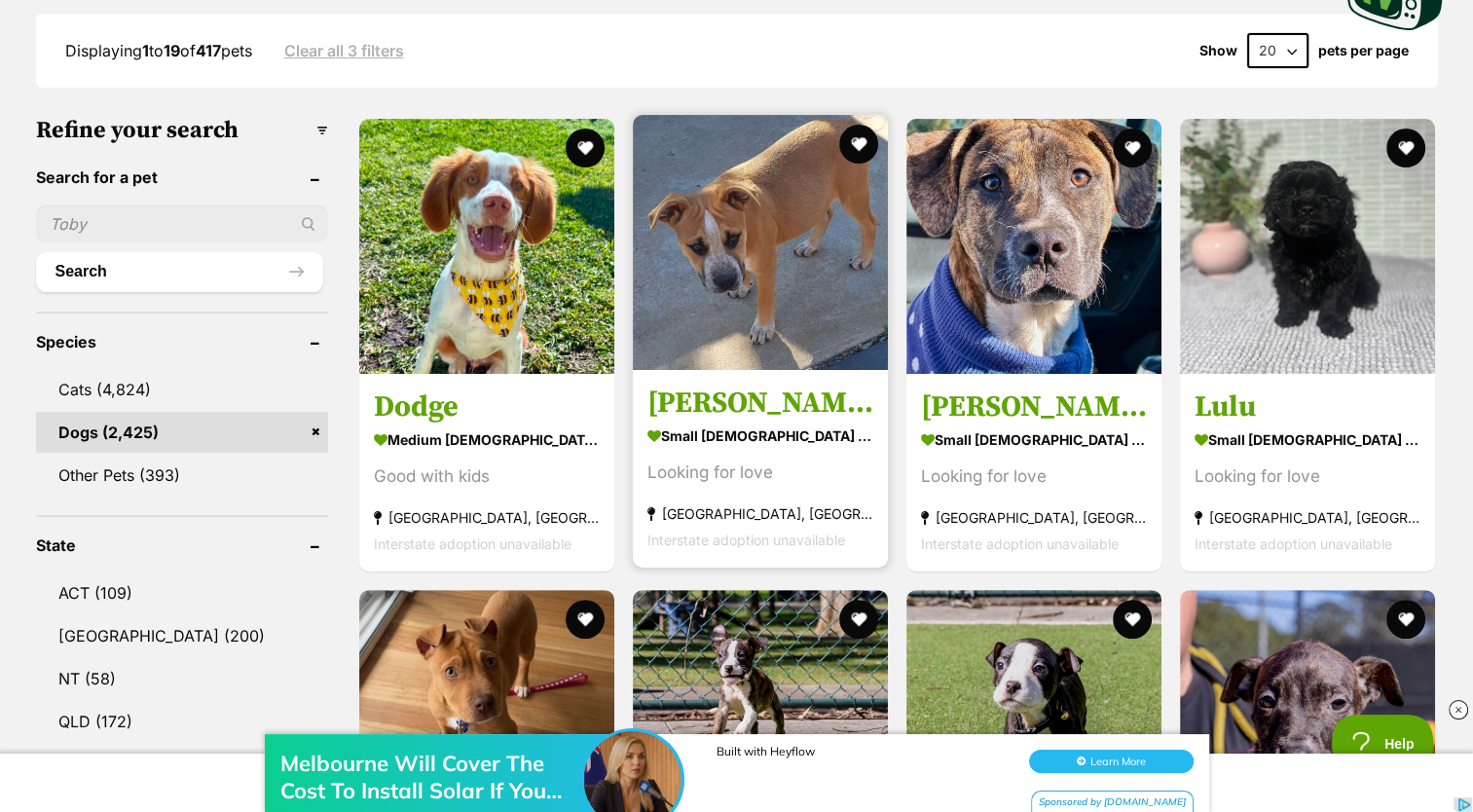
click at [733, 261] on img at bounding box center [760, 242] width 255 height 255
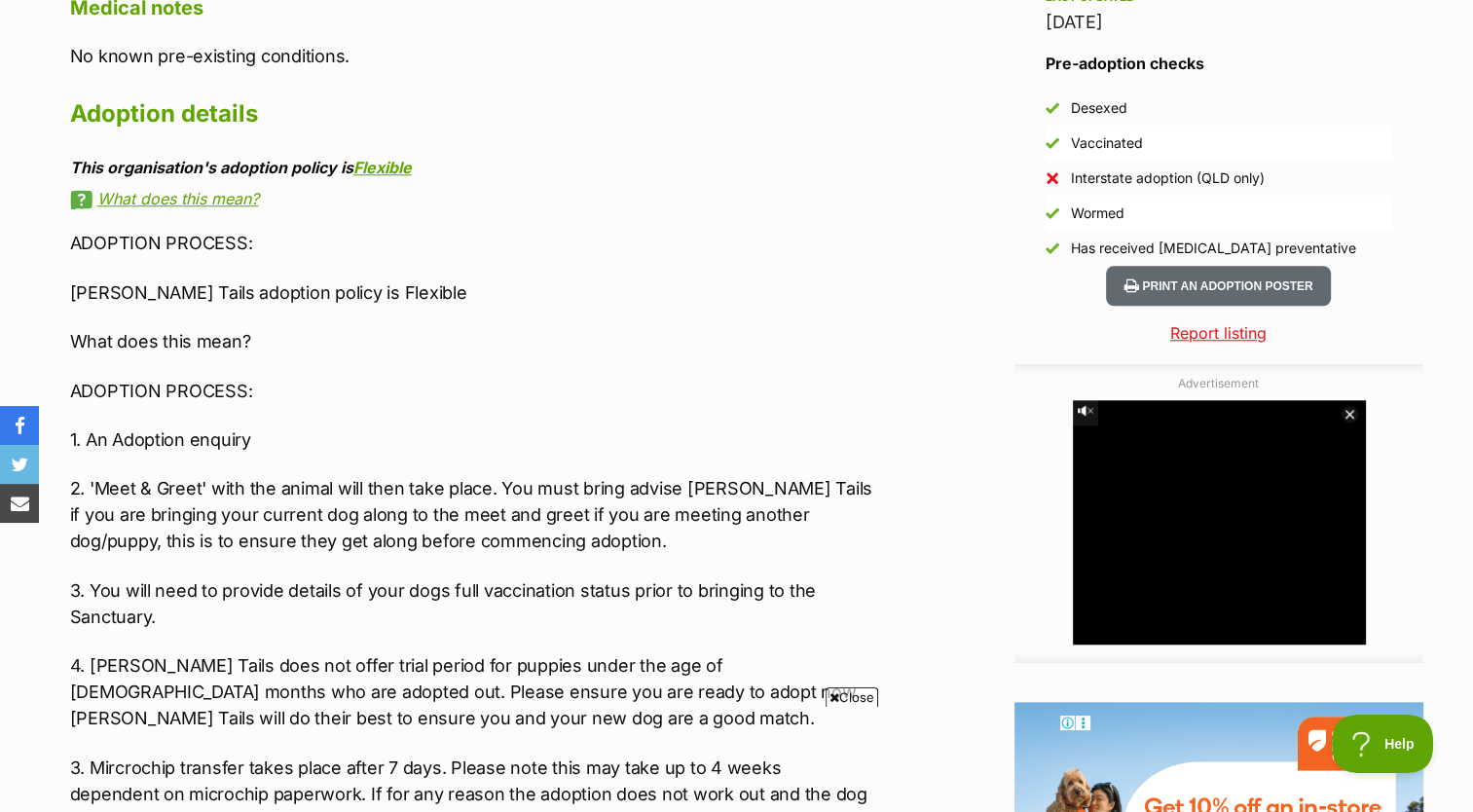
scroll to position [1694, 0]
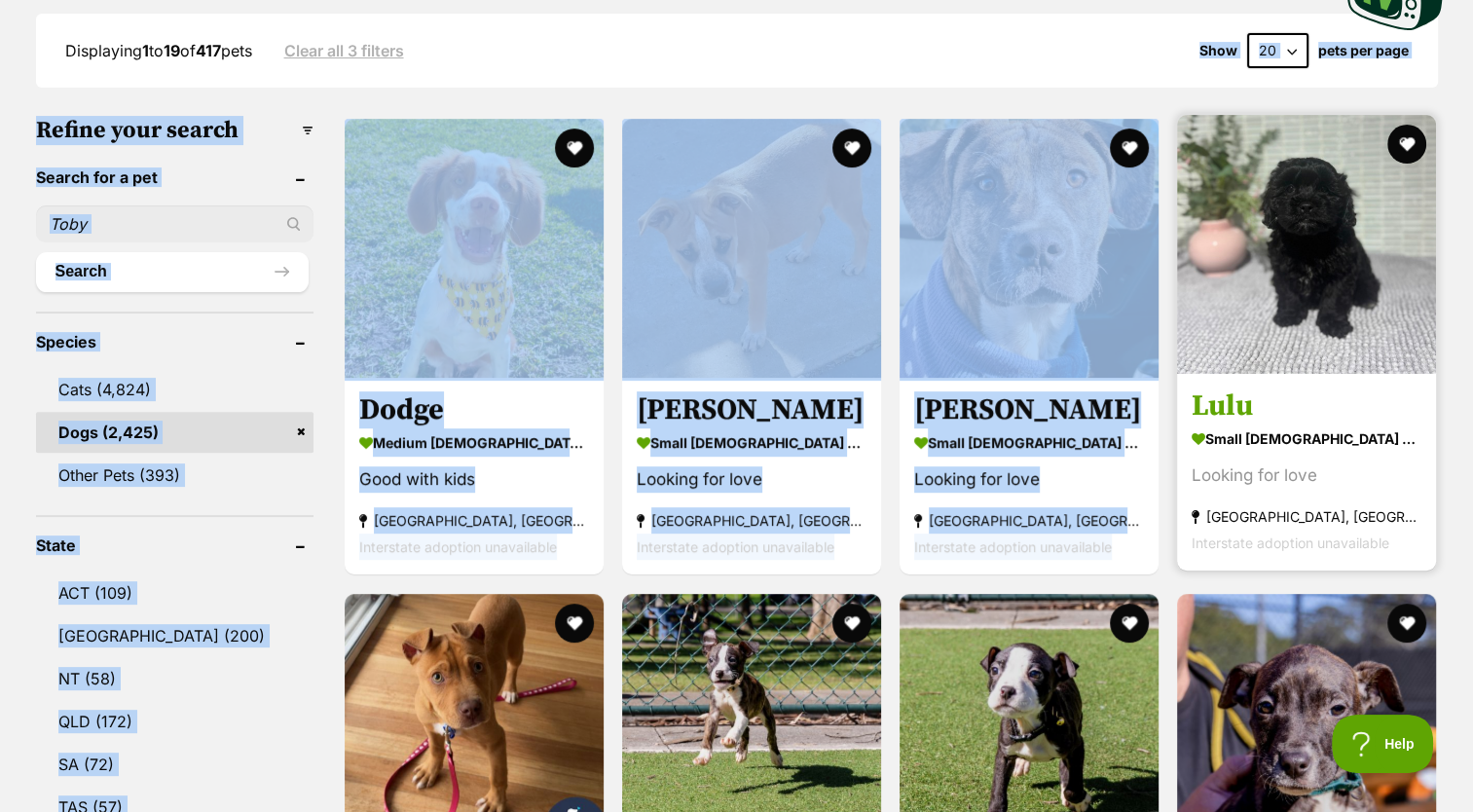
drag, startPoint x: 0, startPoint y: 0, endPoint x: 1219, endPoint y: 166, distance: 1230.3
click at [1219, 166] on img at bounding box center [1307, 244] width 259 height 259
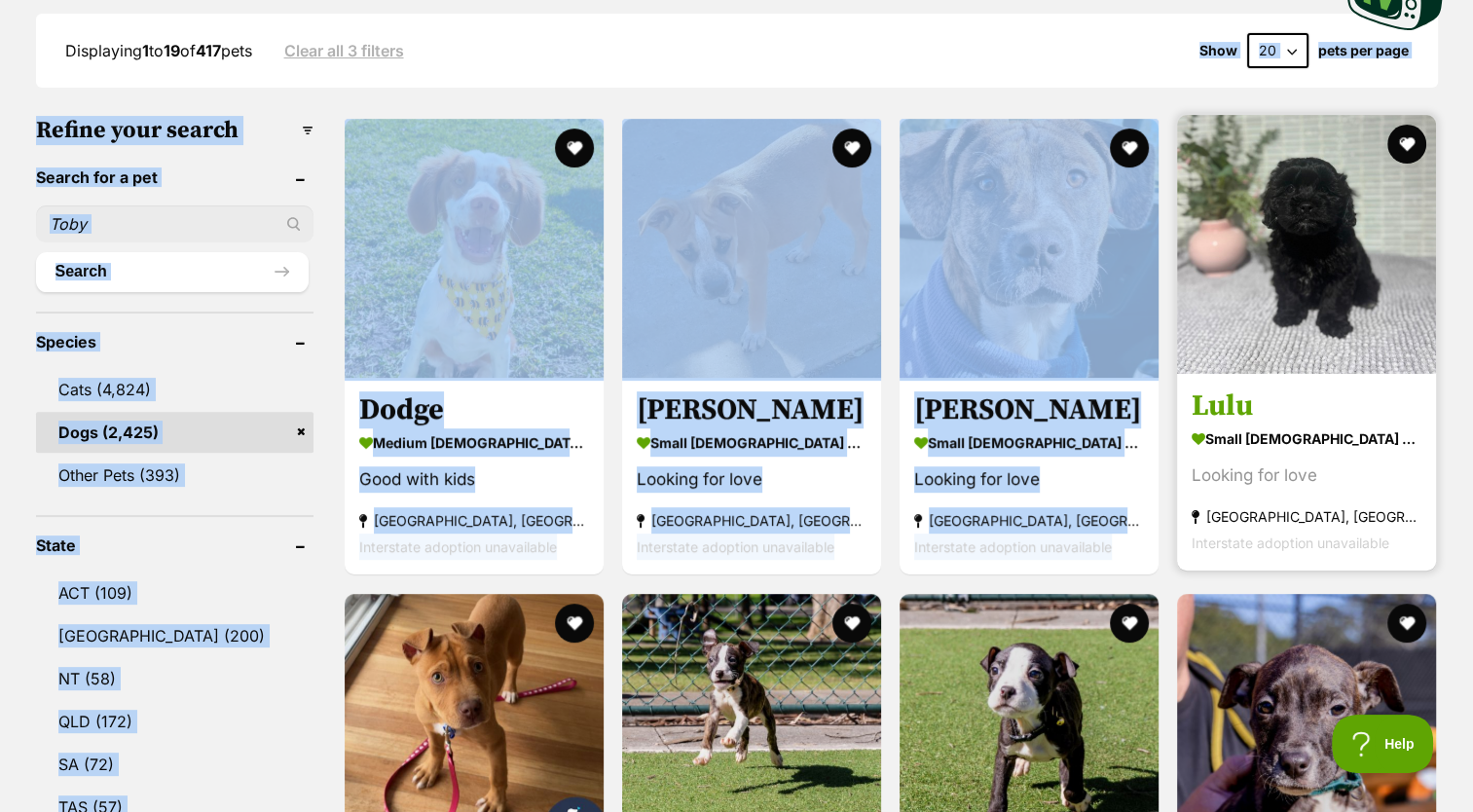
click at [1219, 166] on img at bounding box center [1307, 244] width 259 height 259
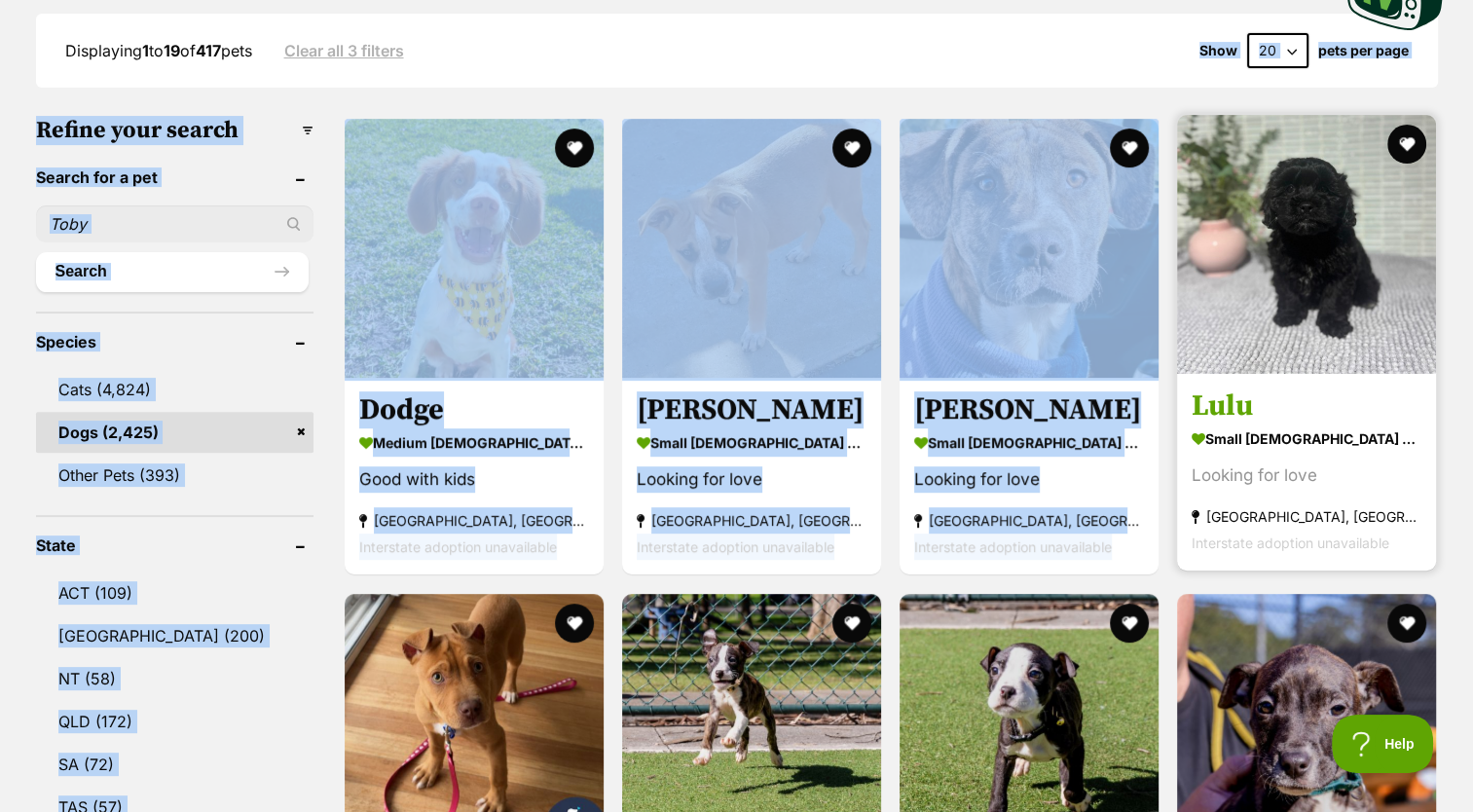
click at [1219, 166] on img at bounding box center [1307, 244] width 259 height 259
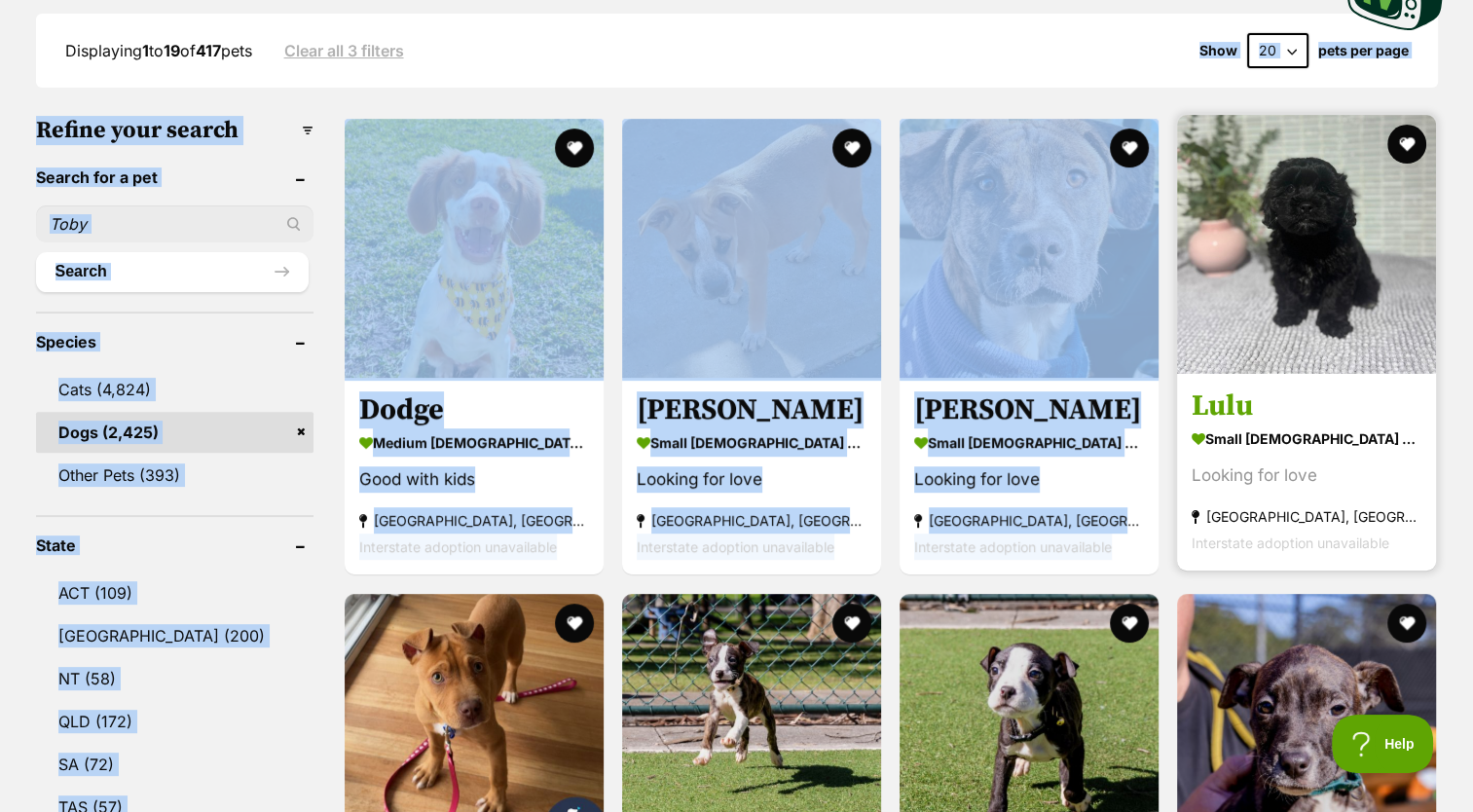
scroll to position [548, 0]
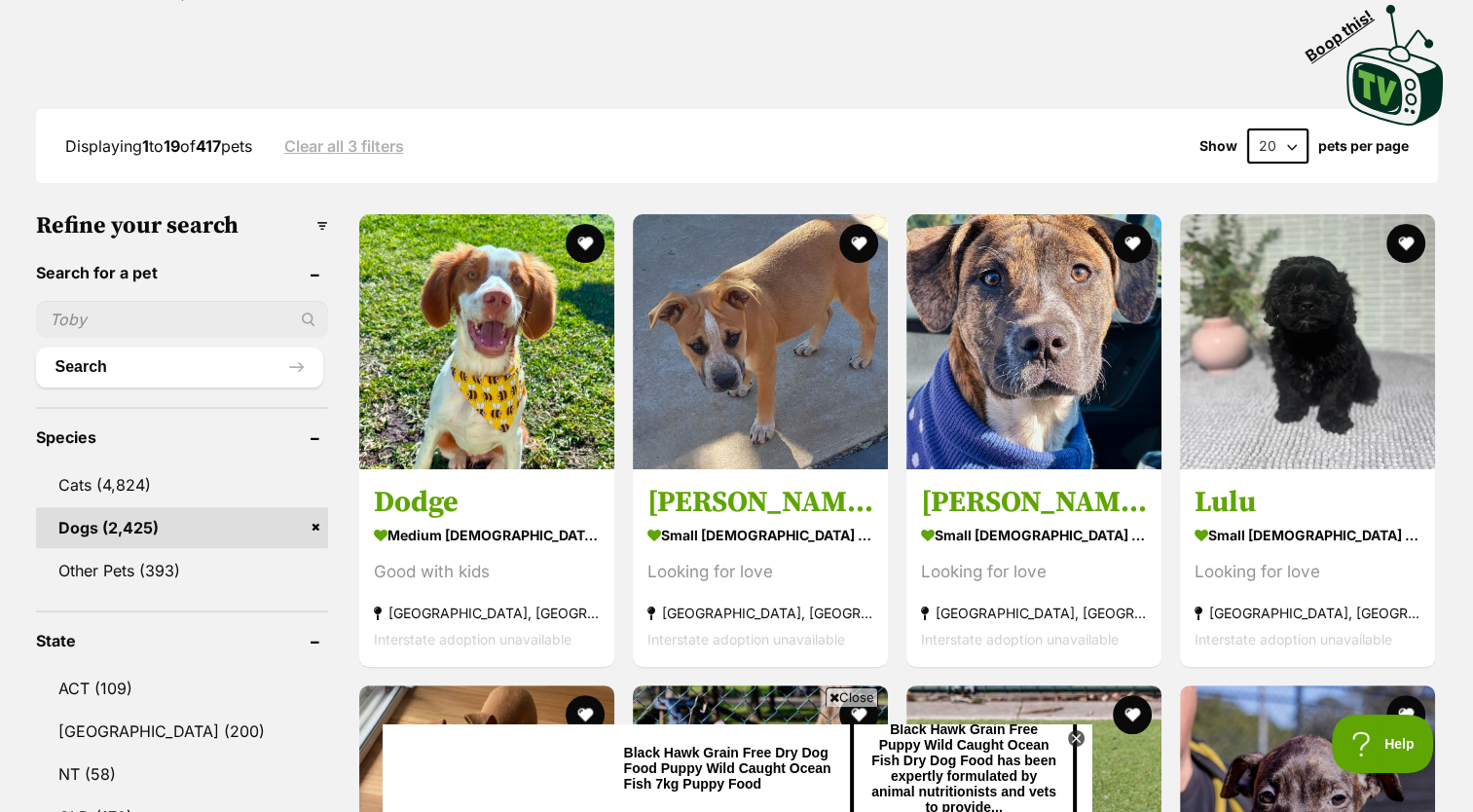
scroll to position [425, 0]
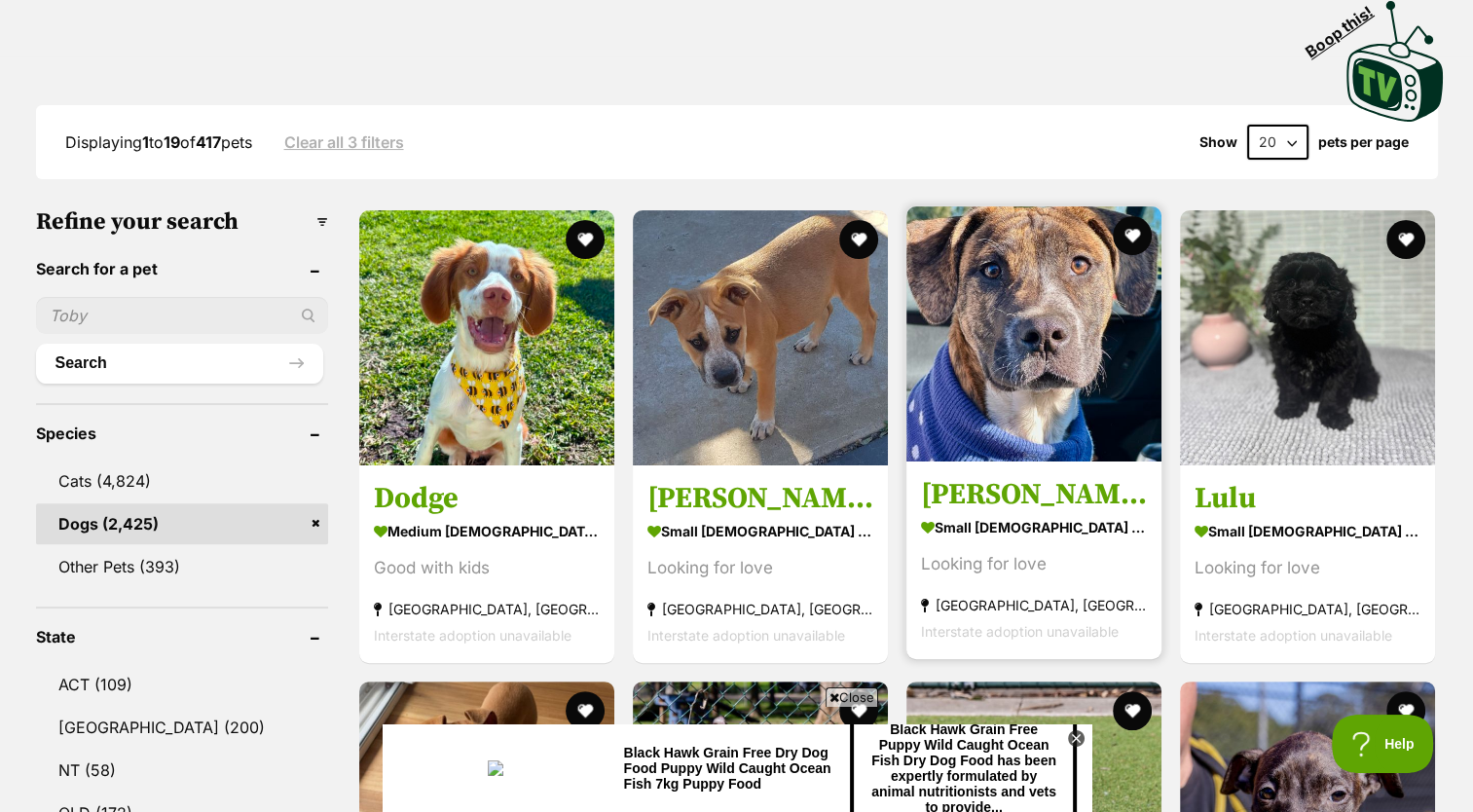
click at [1021, 614] on strong "[GEOGRAPHIC_DATA], [GEOGRAPHIC_DATA]" at bounding box center [1033, 605] width 226 height 26
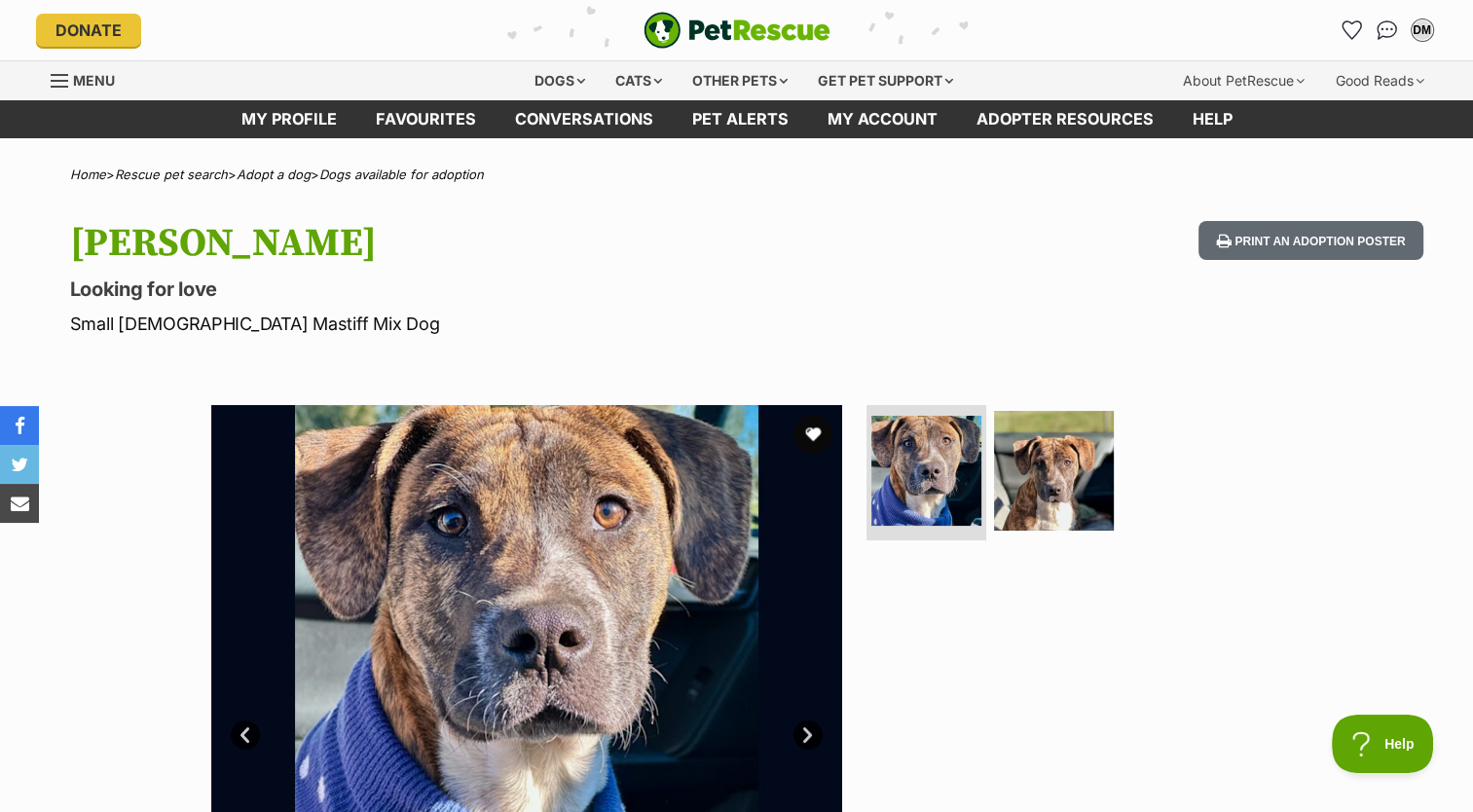
click at [1219, 167] on div "Home > Rescue pet search > Adopt a dog > Dogs available for adoption" at bounding box center [736, 174] width 1431 height 15
drag, startPoint x: 0, startPoint y: 0, endPoint x: 1219, endPoint y: 166, distance: 1230.3
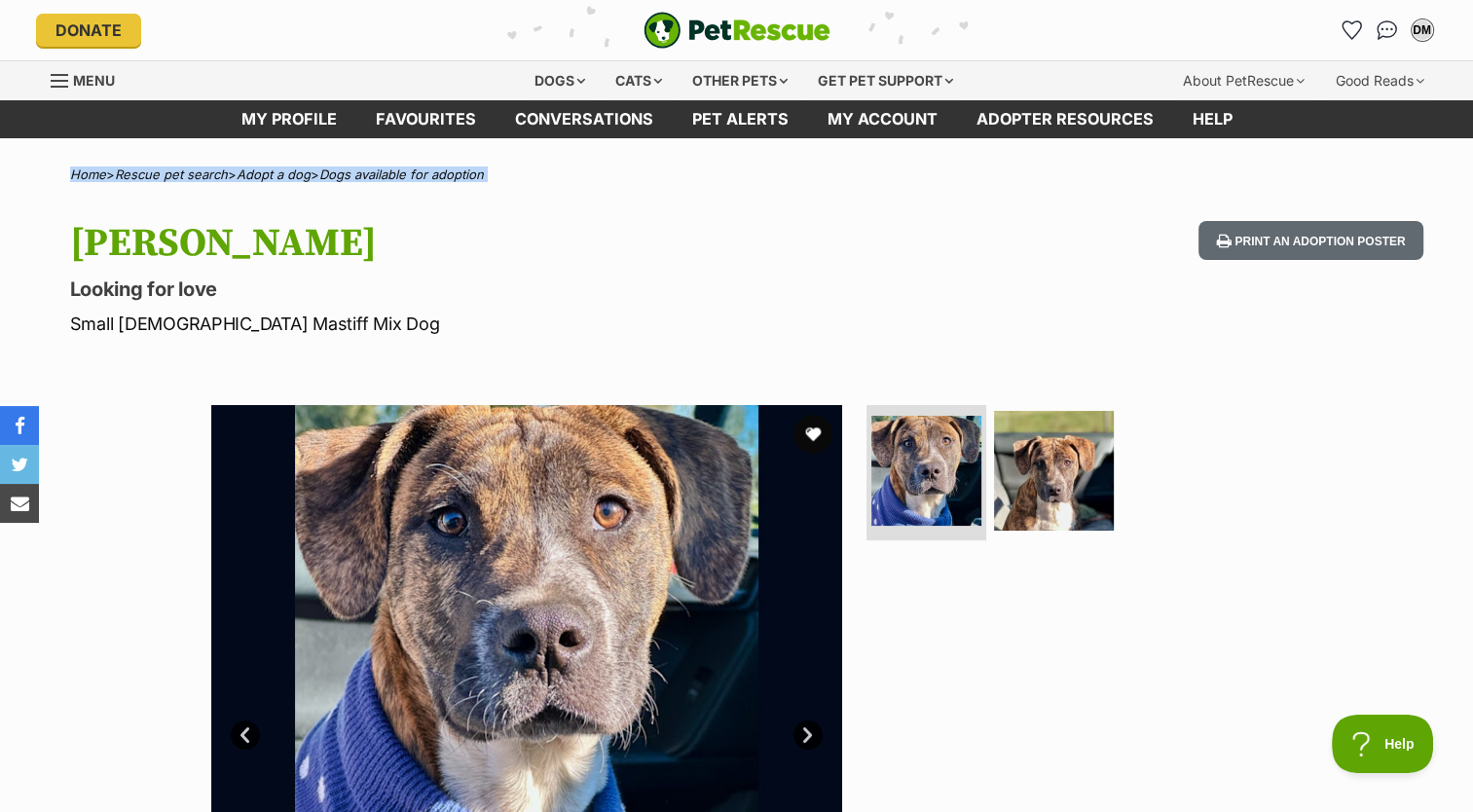
drag, startPoint x: 1219, startPoint y: 166, endPoint x: 1135, endPoint y: 234, distance: 108.1
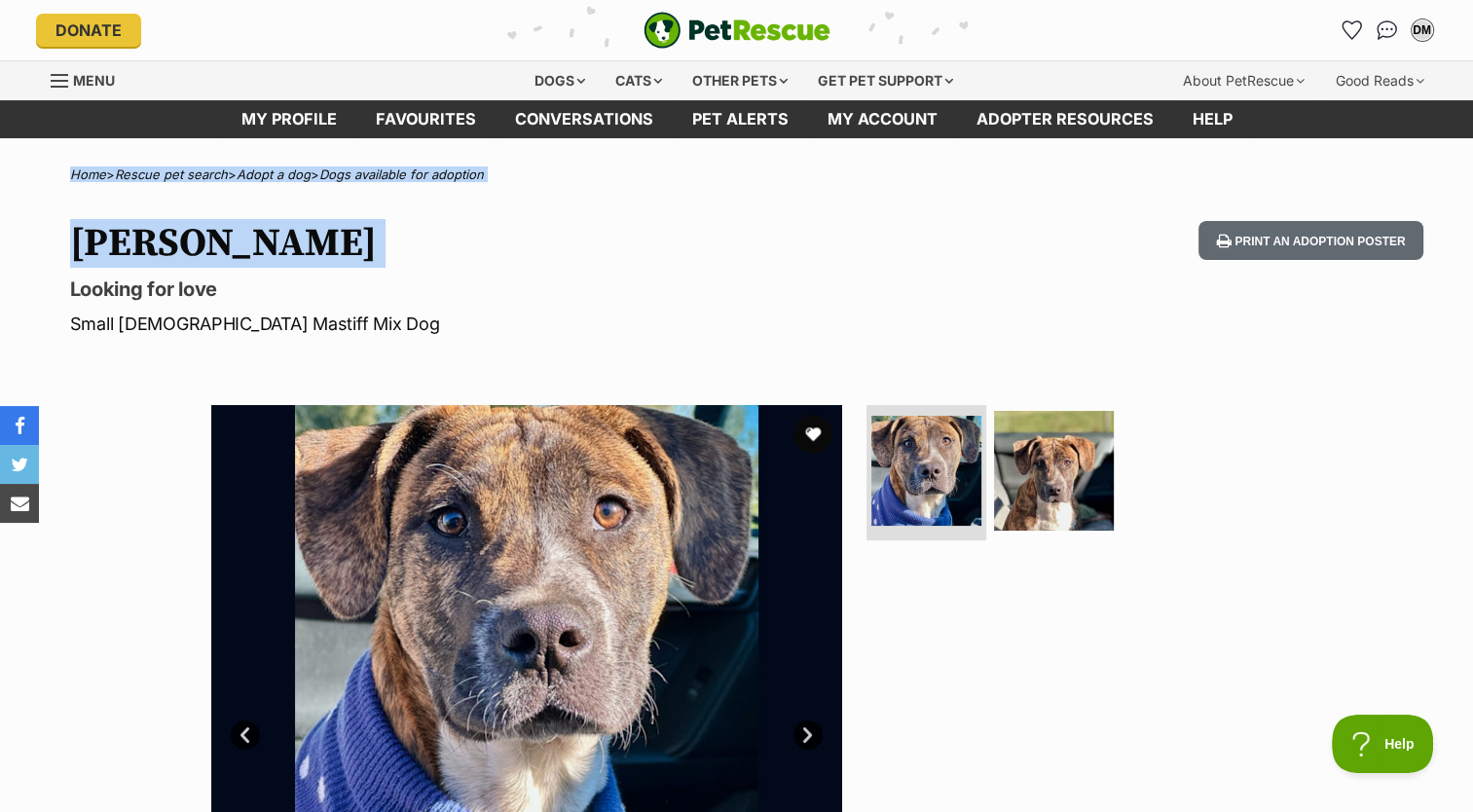
drag, startPoint x: 1135, startPoint y: 234, endPoint x: 721, endPoint y: 234, distance: 414.0
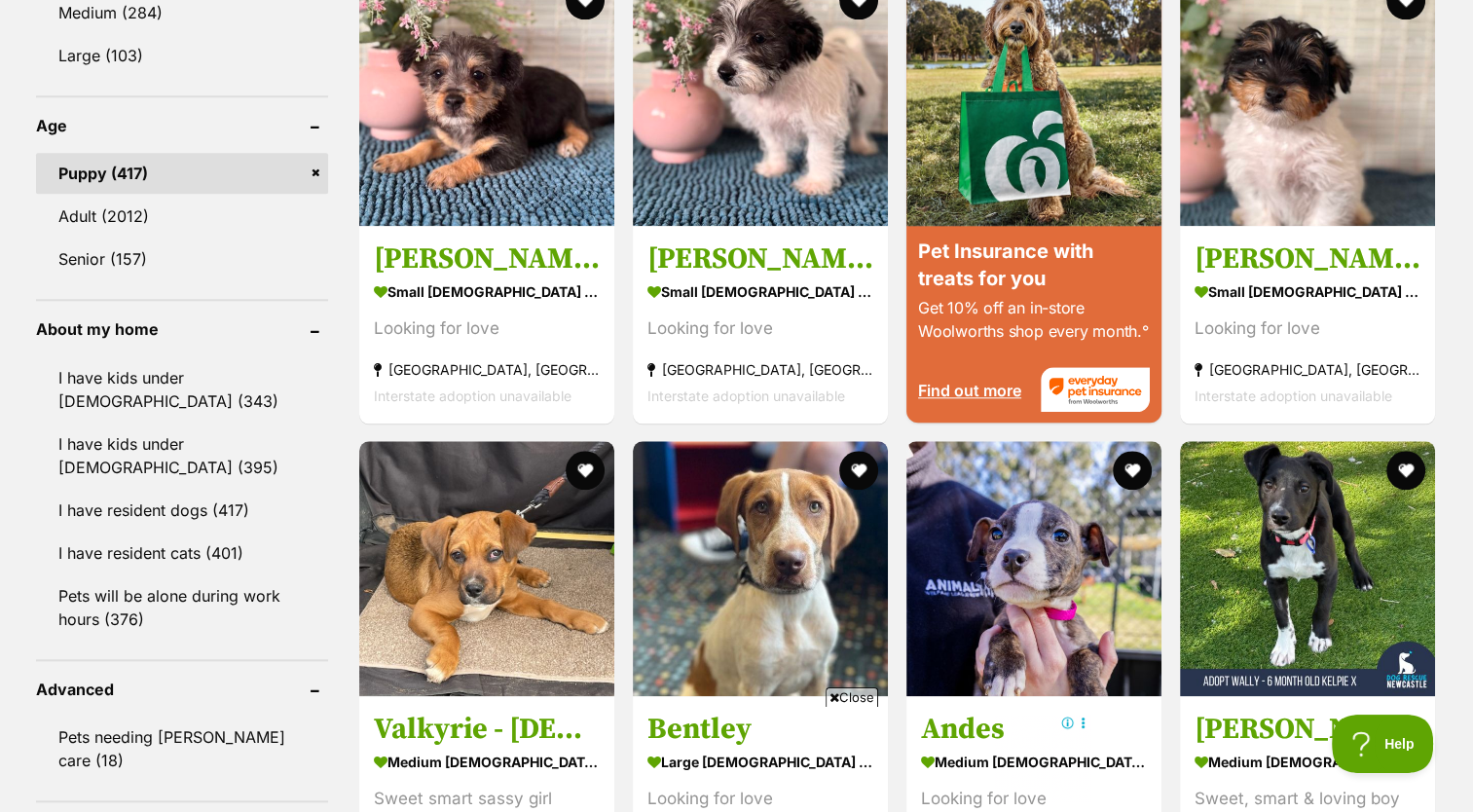
scroll to position [1951, 0]
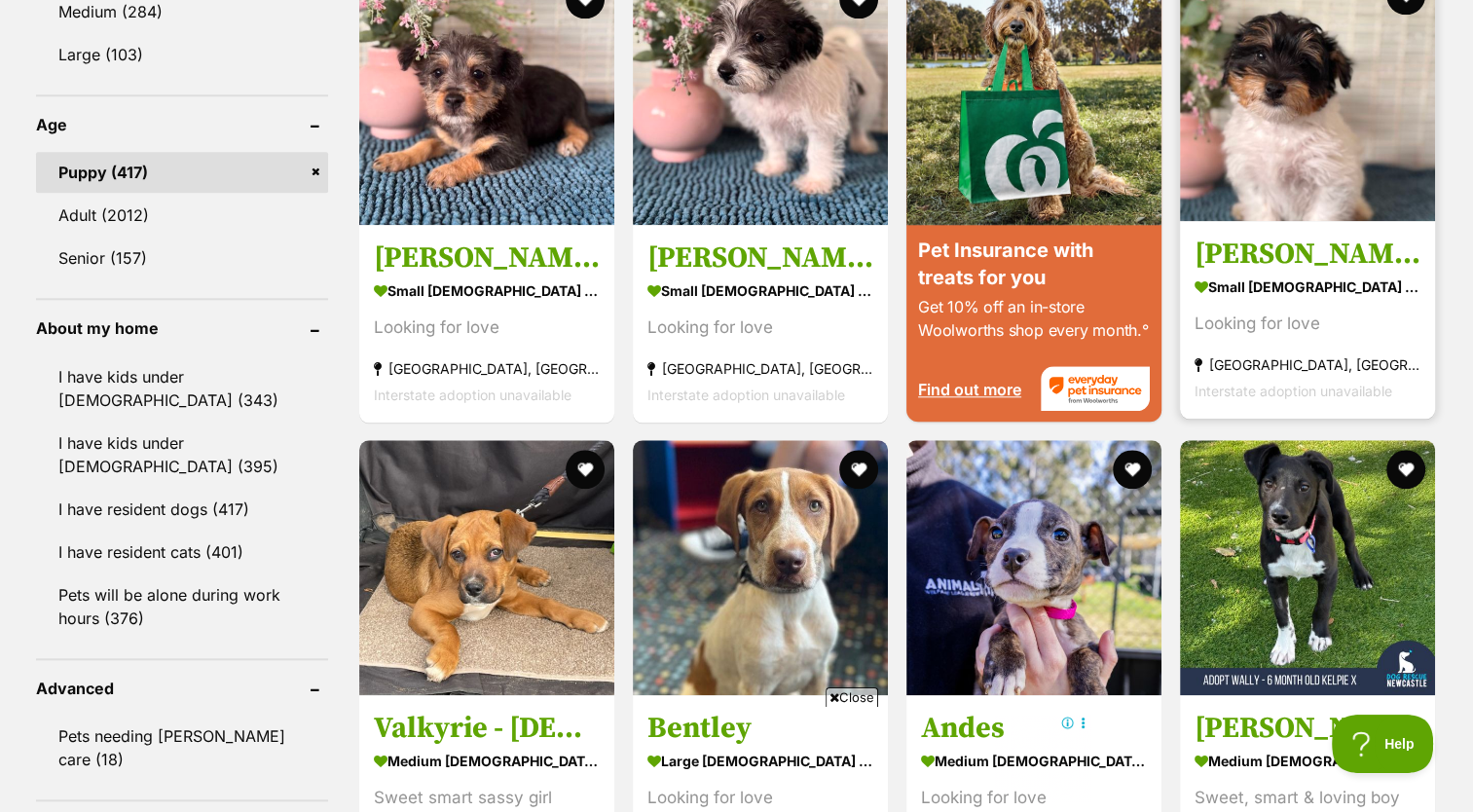
click at [1306, 300] on strong "small male Dog" at bounding box center [1308, 286] width 226 height 28
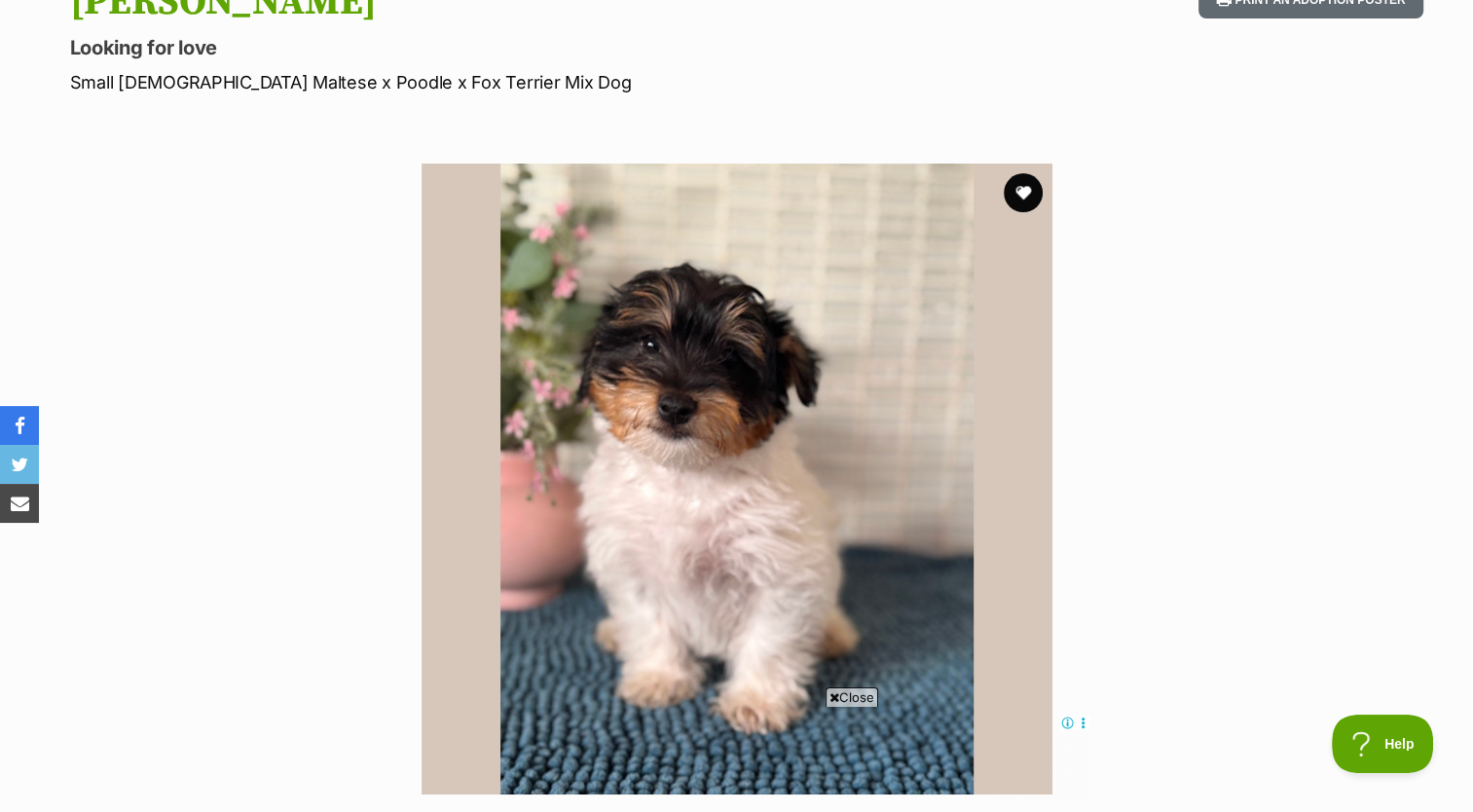
drag, startPoint x: 0, startPoint y: 0, endPoint x: 204, endPoint y: 45, distance: 208.9
click at [204, 45] on p "Looking for love" at bounding box center [481, 47] width 823 height 27
drag, startPoint x: 204, startPoint y: 45, endPoint x: 139, endPoint y: 69, distance: 69.3
click at [139, 69] on hgroup "Freddie Looking for love Small Male Maltese x Poodle x Fox Terrier Mix Dog" at bounding box center [481, 37] width 823 height 116
click at [139, 69] on p "Small Male Maltese x Poodle x Fox Terrier Mix Dog" at bounding box center [481, 82] width 823 height 26
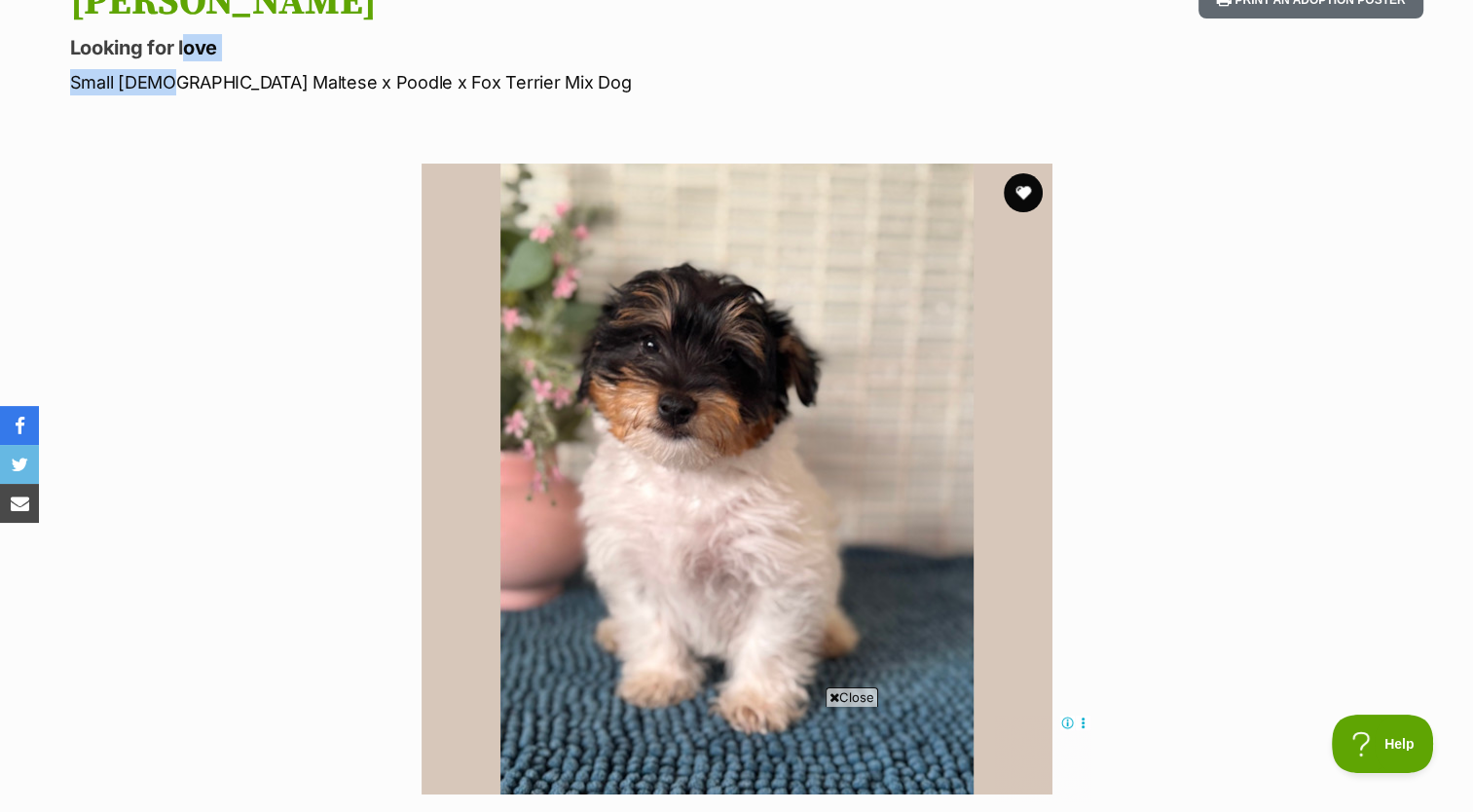
click at [139, 69] on p "Small Male Maltese x Poodle x Fox Terrier Mix Dog" at bounding box center [481, 82] width 823 height 26
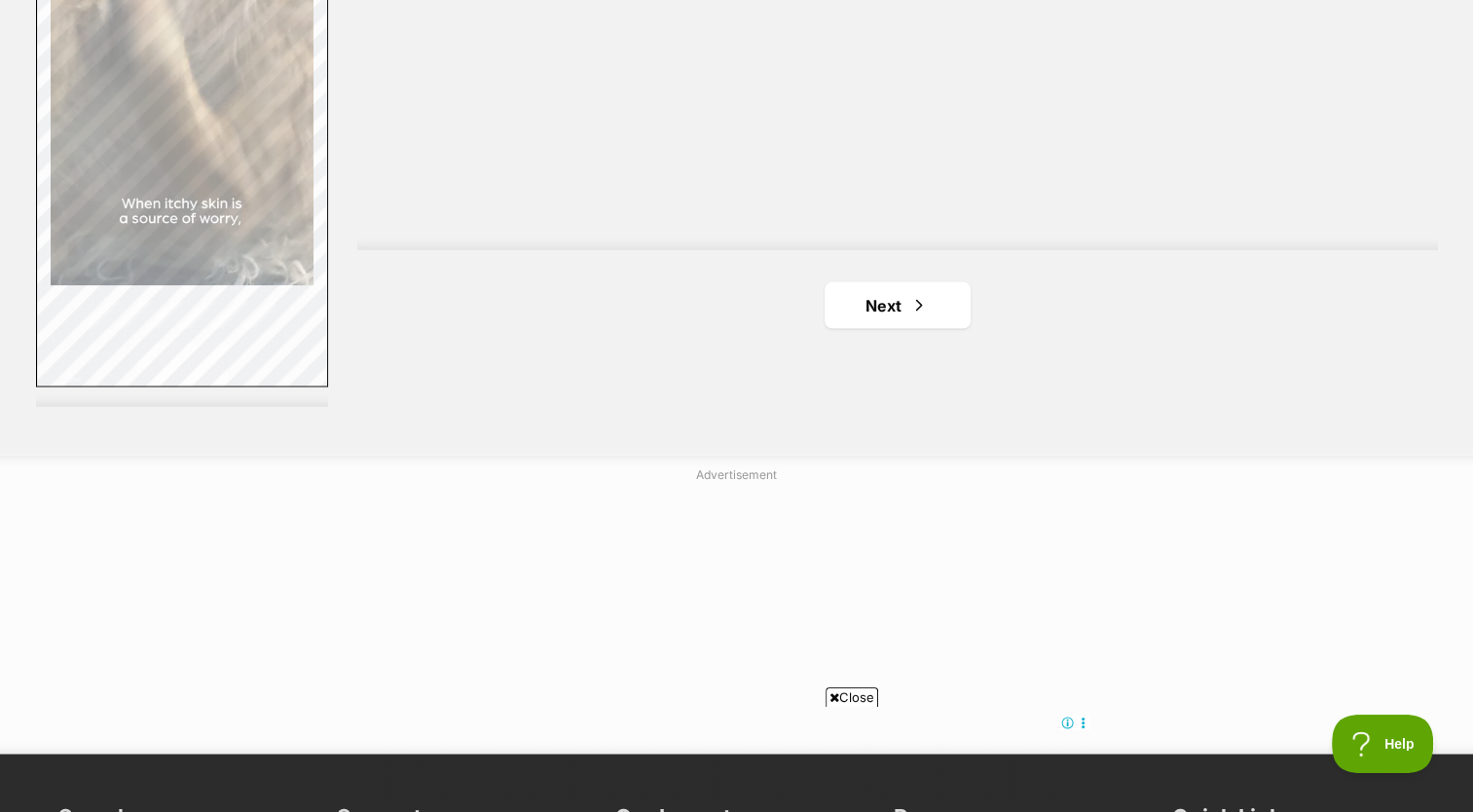
scroll to position [3596, 0]
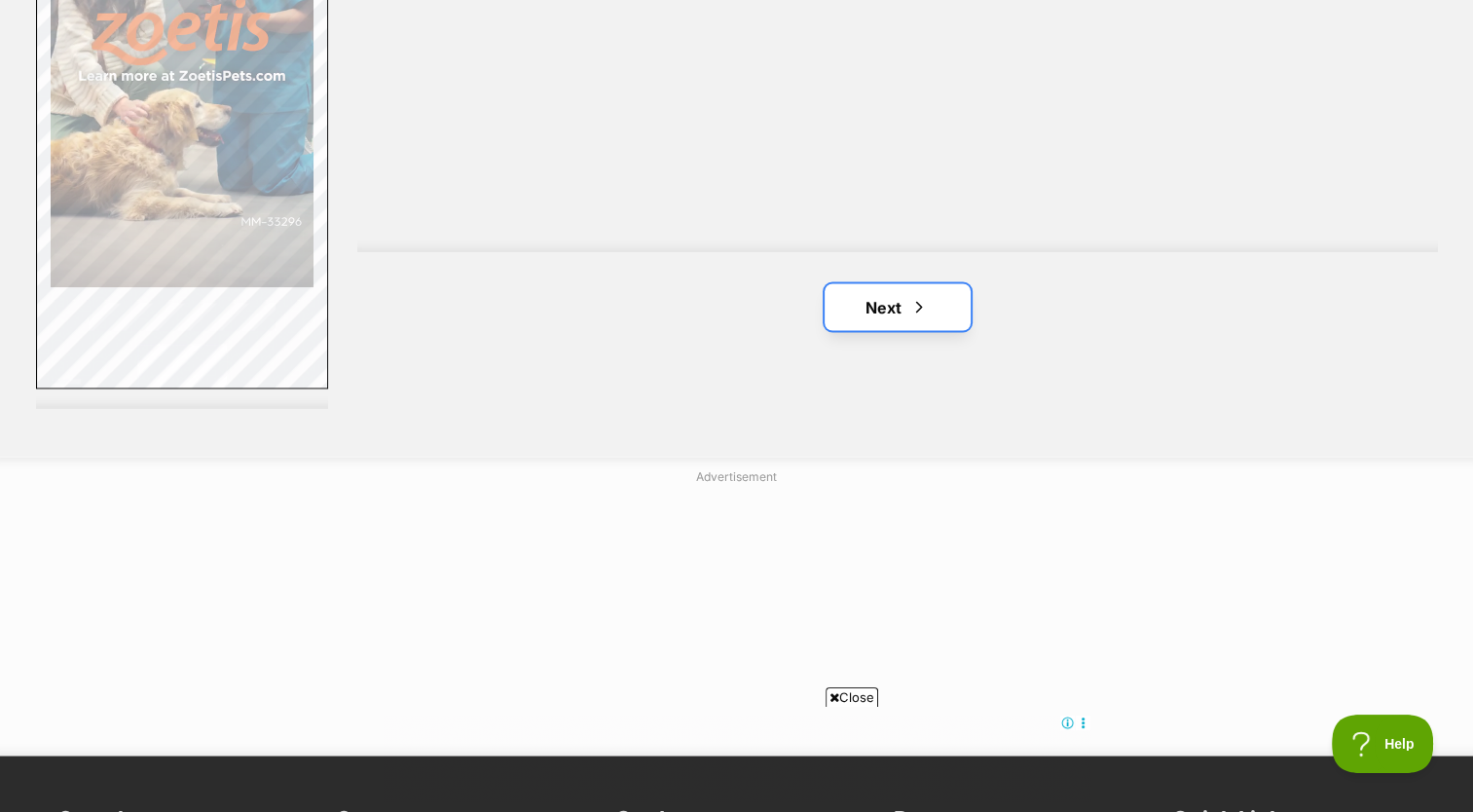
click at [922, 326] on link "Next" at bounding box center [897, 306] width 147 height 47
